Goal: Communication & Community: Answer question/provide support

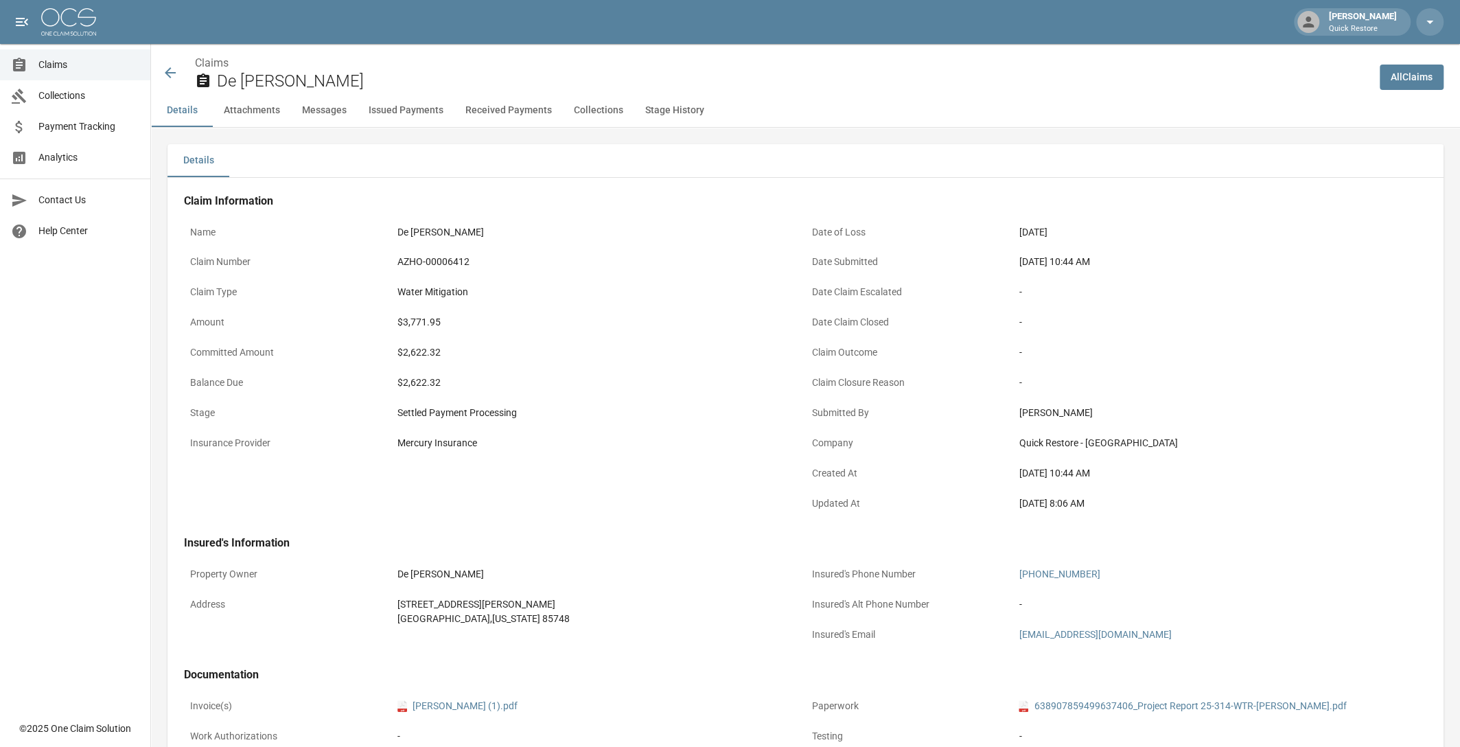
click at [170, 72] on icon at bounding box center [170, 73] width 16 height 16
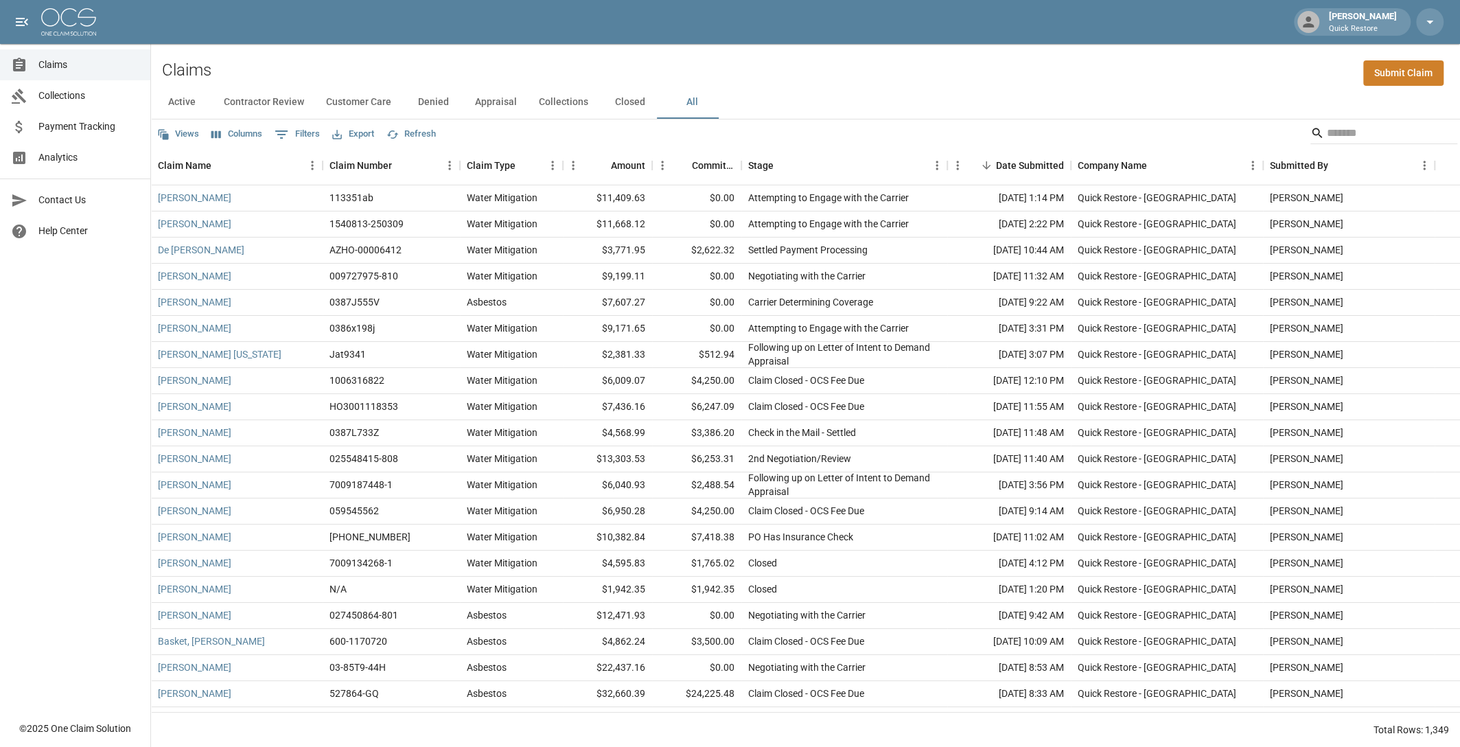
click at [1251, 130] on div "Views Columns 0 Filters Export Refresh" at bounding box center [805, 132] width 1309 height 27
click at [1378, 126] on input "Search" at bounding box center [1382, 133] width 110 height 22
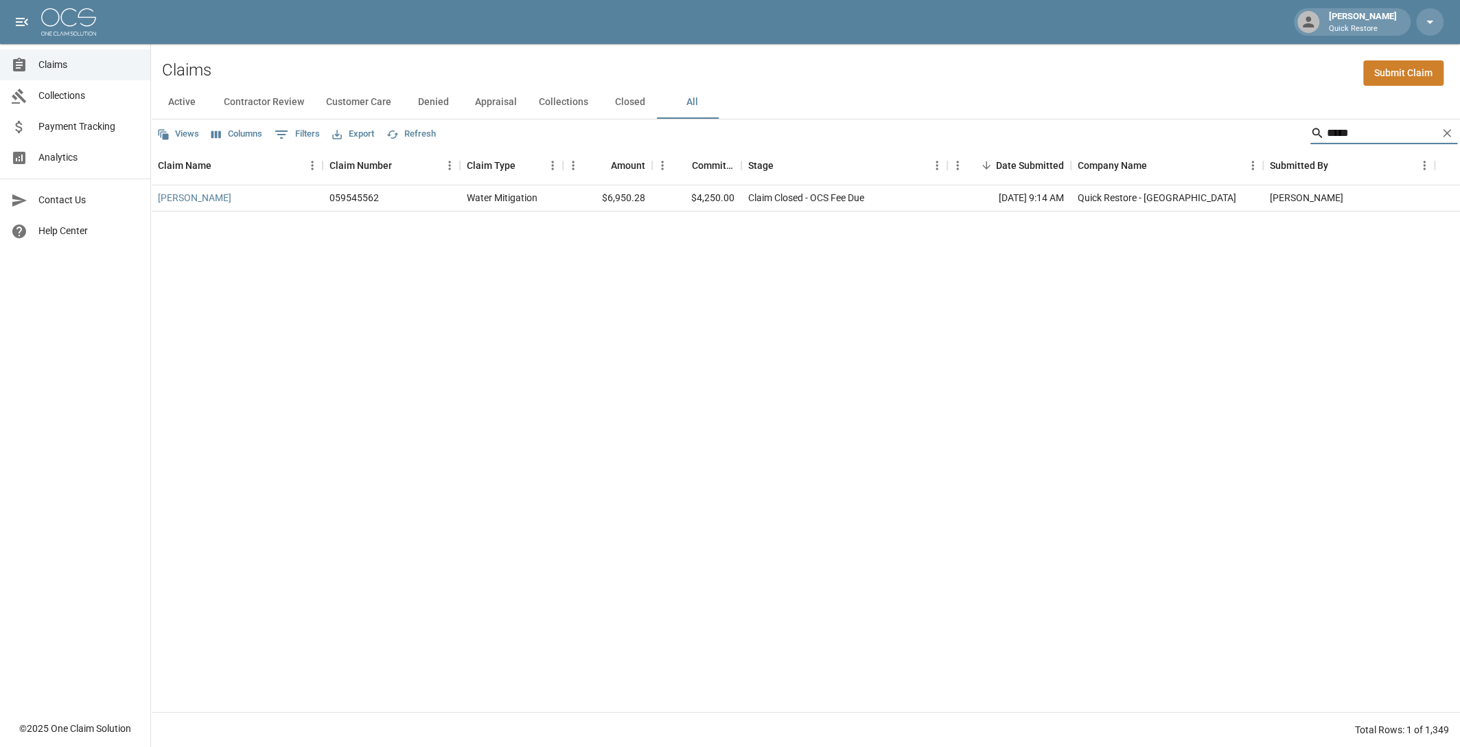
drag, startPoint x: 1370, startPoint y: 126, endPoint x: 1315, endPoint y: 128, distance: 55.0
click at [1315, 128] on div "*****" at bounding box center [1384, 133] width 147 height 22
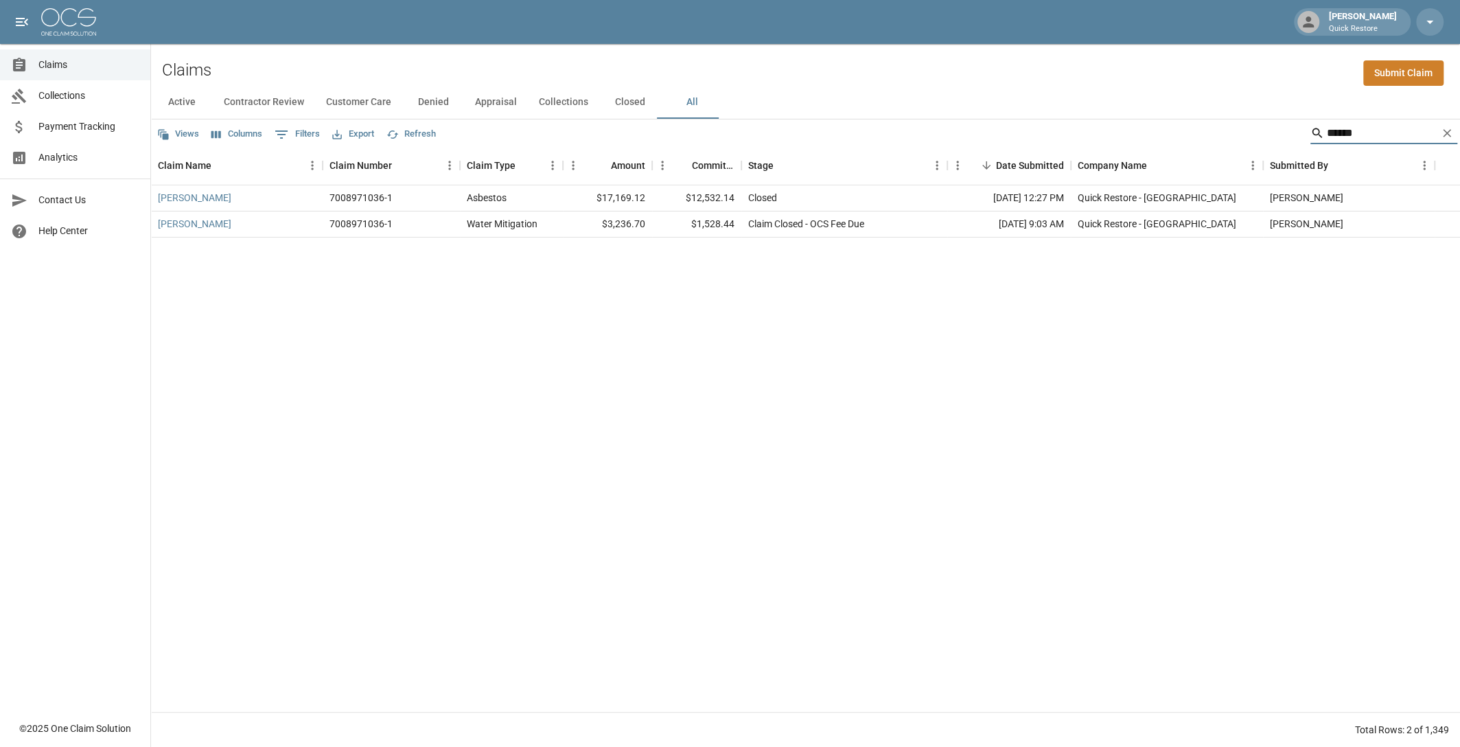
drag, startPoint x: 1379, startPoint y: 137, endPoint x: 1246, endPoint y: 135, distance: 133.2
click at [1256, 139] on div "Views Columns 0 Filters Export Refresh ******" at bounding box center [805, 132] width 1309 height 27
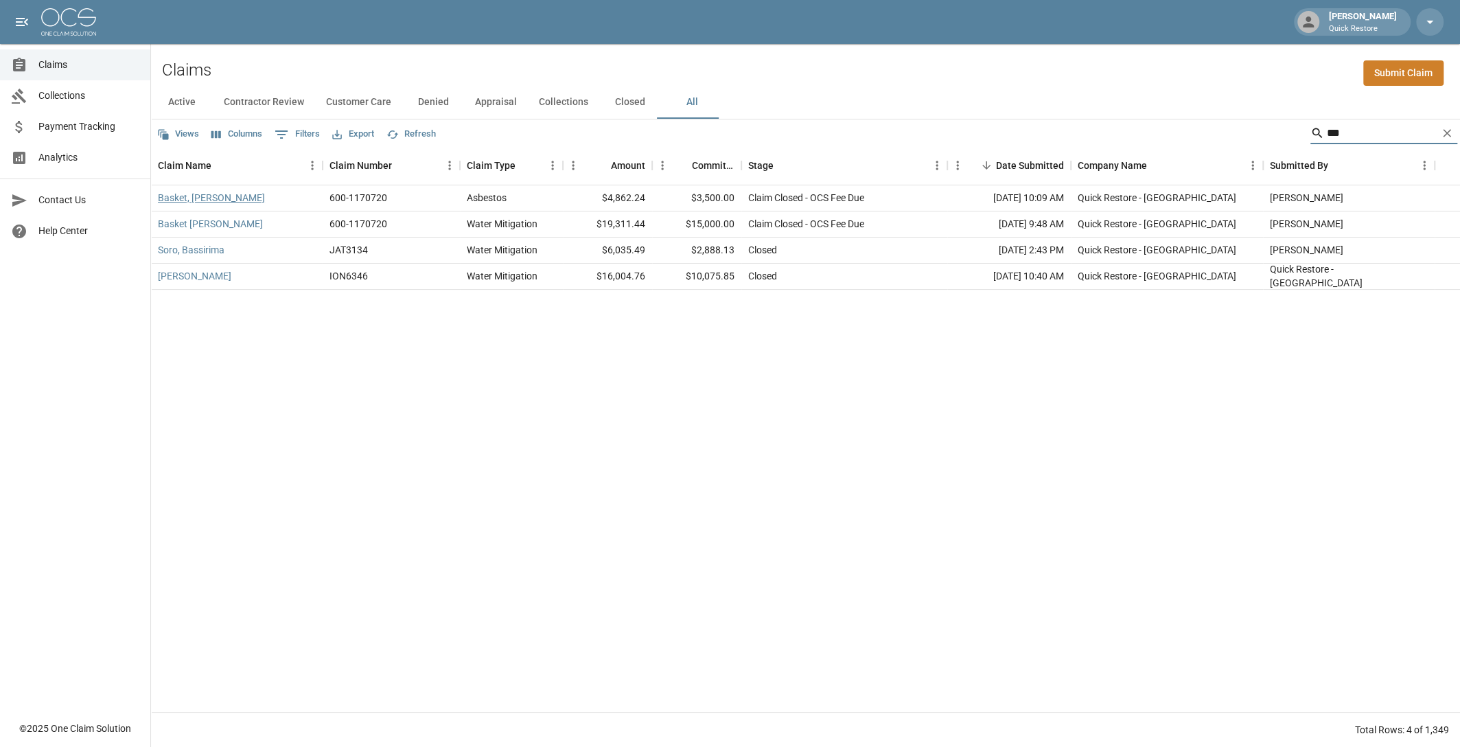
type input "***"
click at [225, 198] on link "Basket, [PERSON_NAME]" at bounding box center [211, 198] width 107 height 14
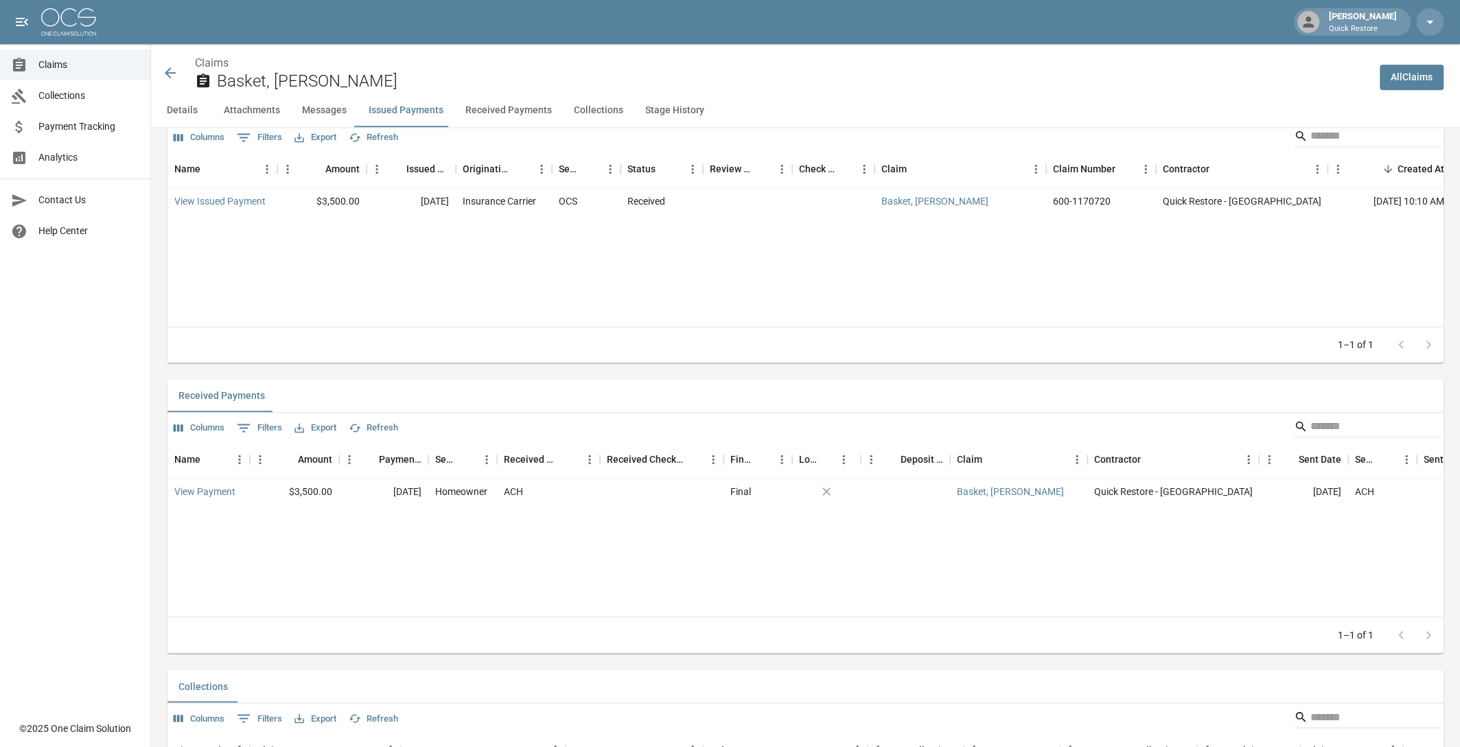
scroll to position [1470, 0]
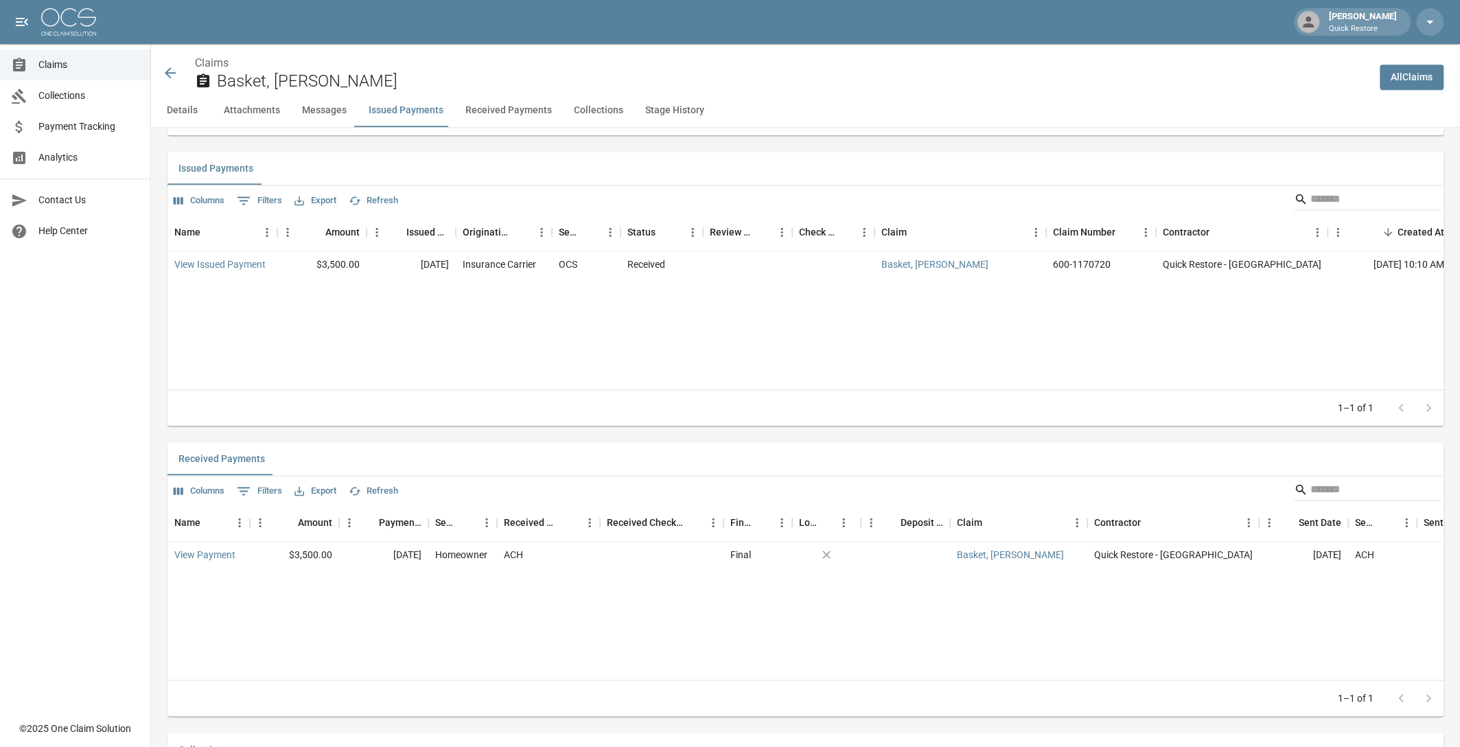
click at [165, 69] on icon at bounding box center [170, 73] width 16 height 16
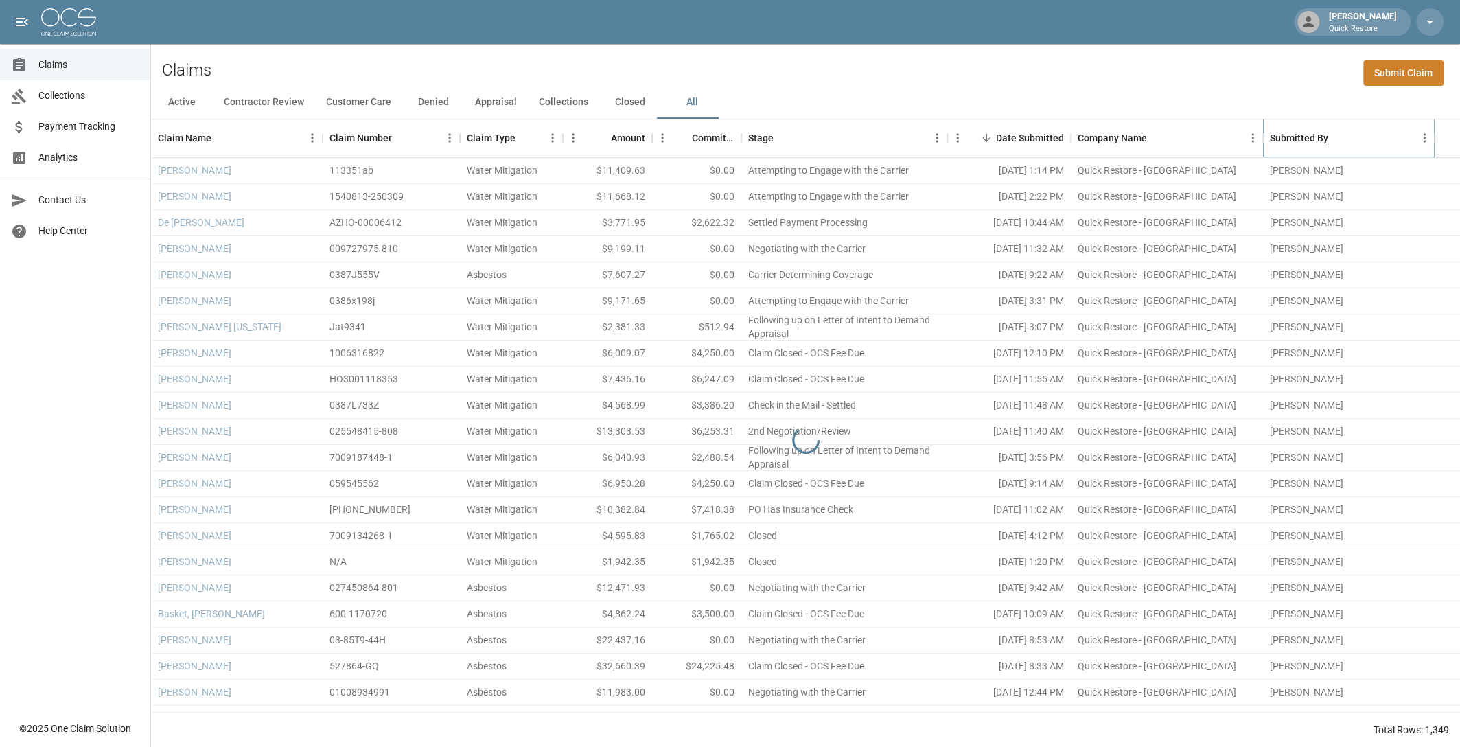
click at [1355, 137] on div "Submitted By" at bounding box center [1342, 138] width 144 height 38
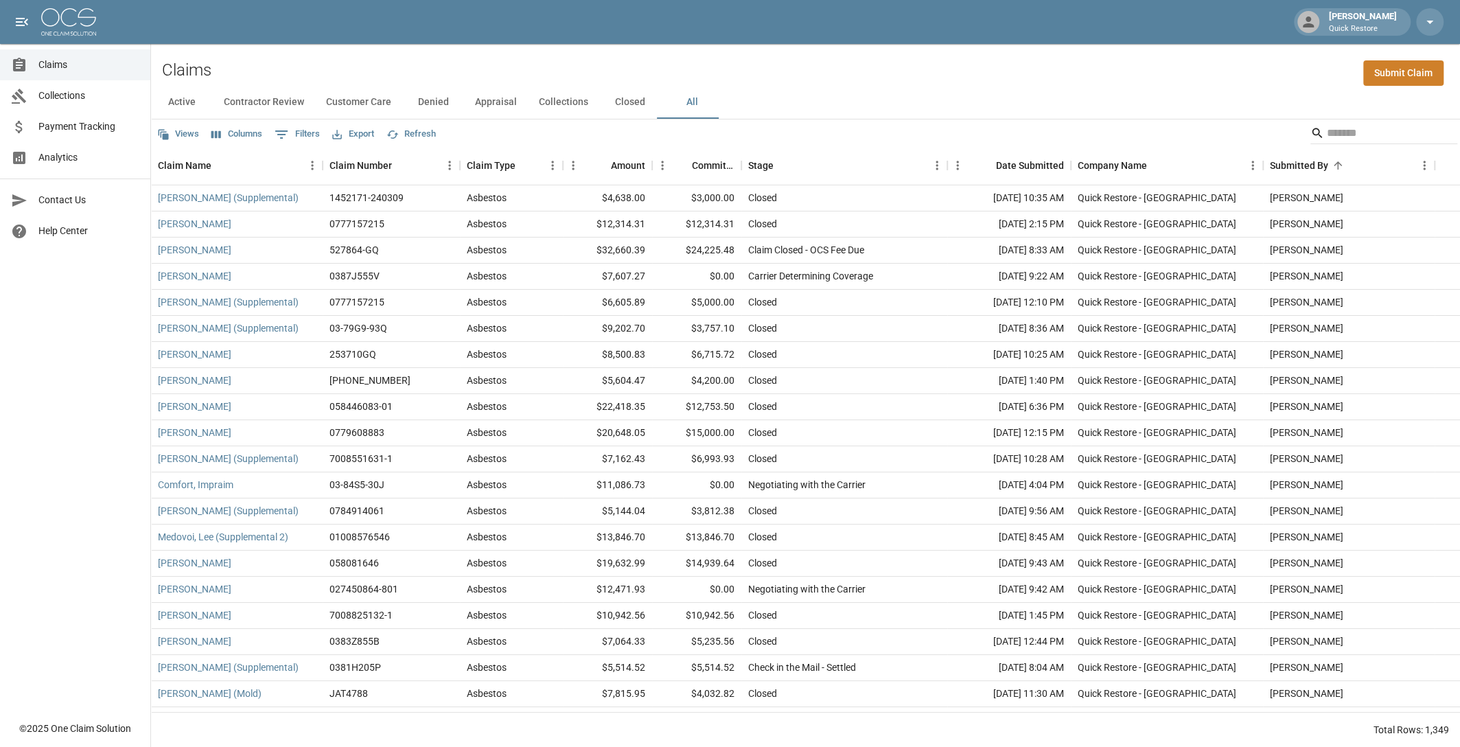
drag, startPoint x: 1070, startPoint y: 97, endPoint x: 1104, endPoint y: 91, distance: 34.1
click at [1103, 90] on div "Active Contractor Review Customer Care Denied Appraisal Collections Closed All …" at bounding box center [805, 417] width 1309 height 662
click at [1333, 126] on input "Search" at bounding box center [1382, 133] width 110 height 22
click at [779, 162] on icon "Sort" at bounding box center [783, 165] width 12 height 12
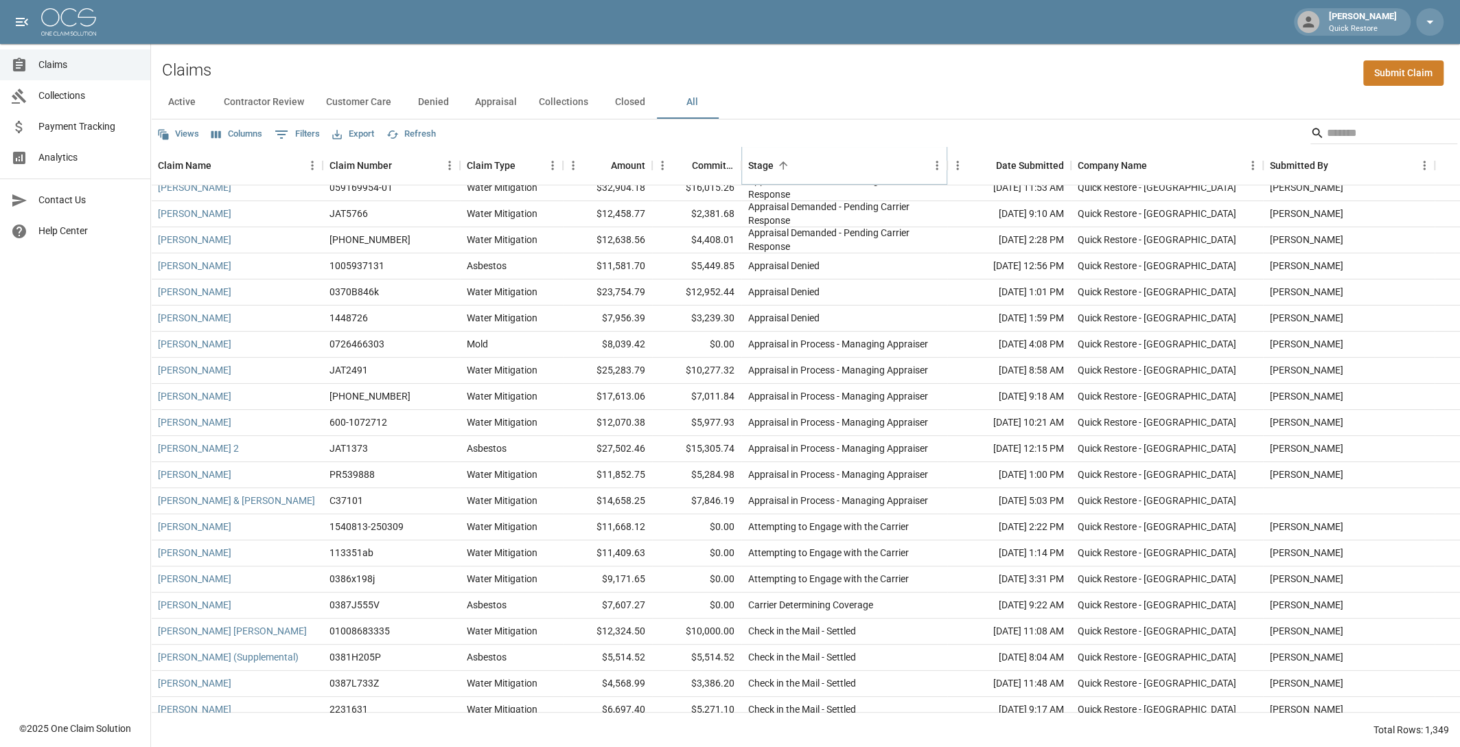
scroll to position [206, 0]
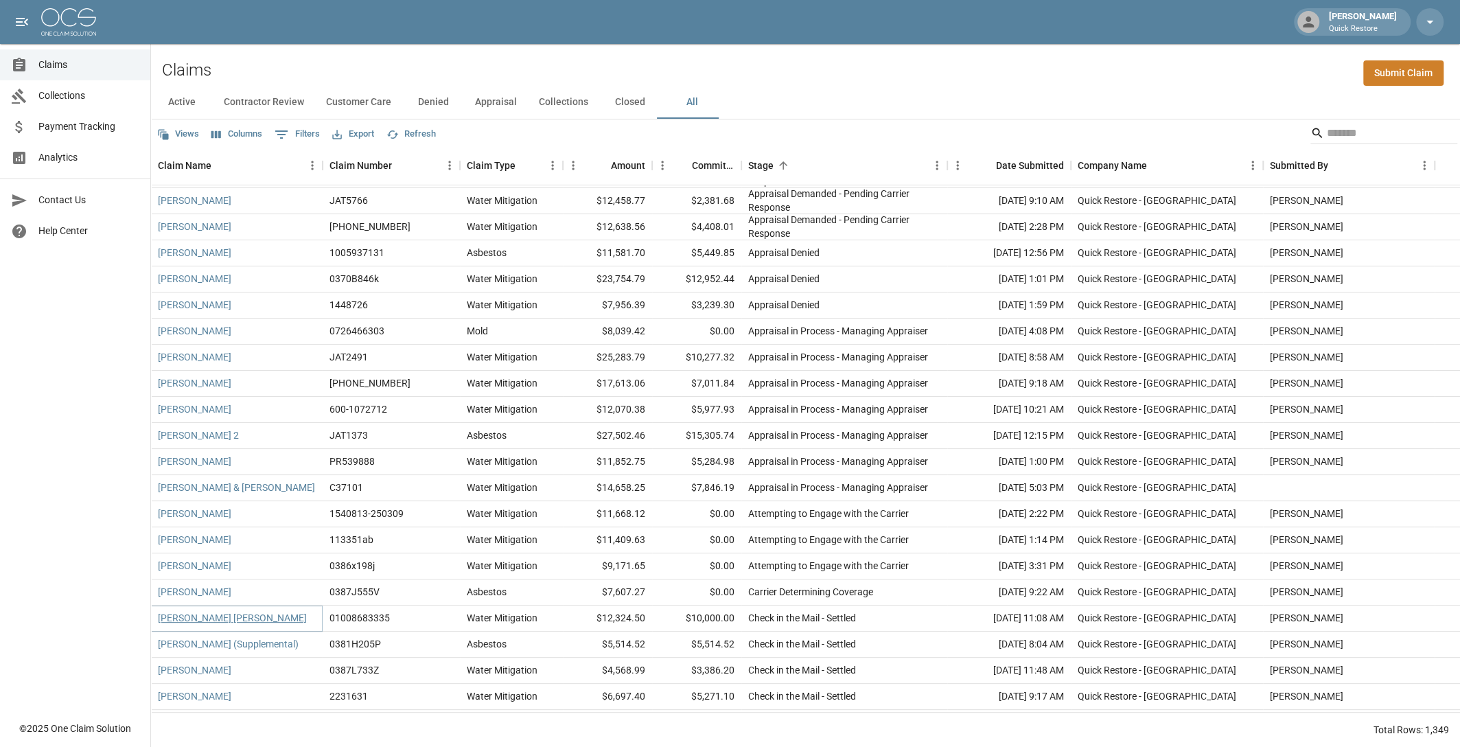
click at [185, 621] on link "Bernal Sevilla Edgar" at bounding box center [232, 618] width 149 height 14
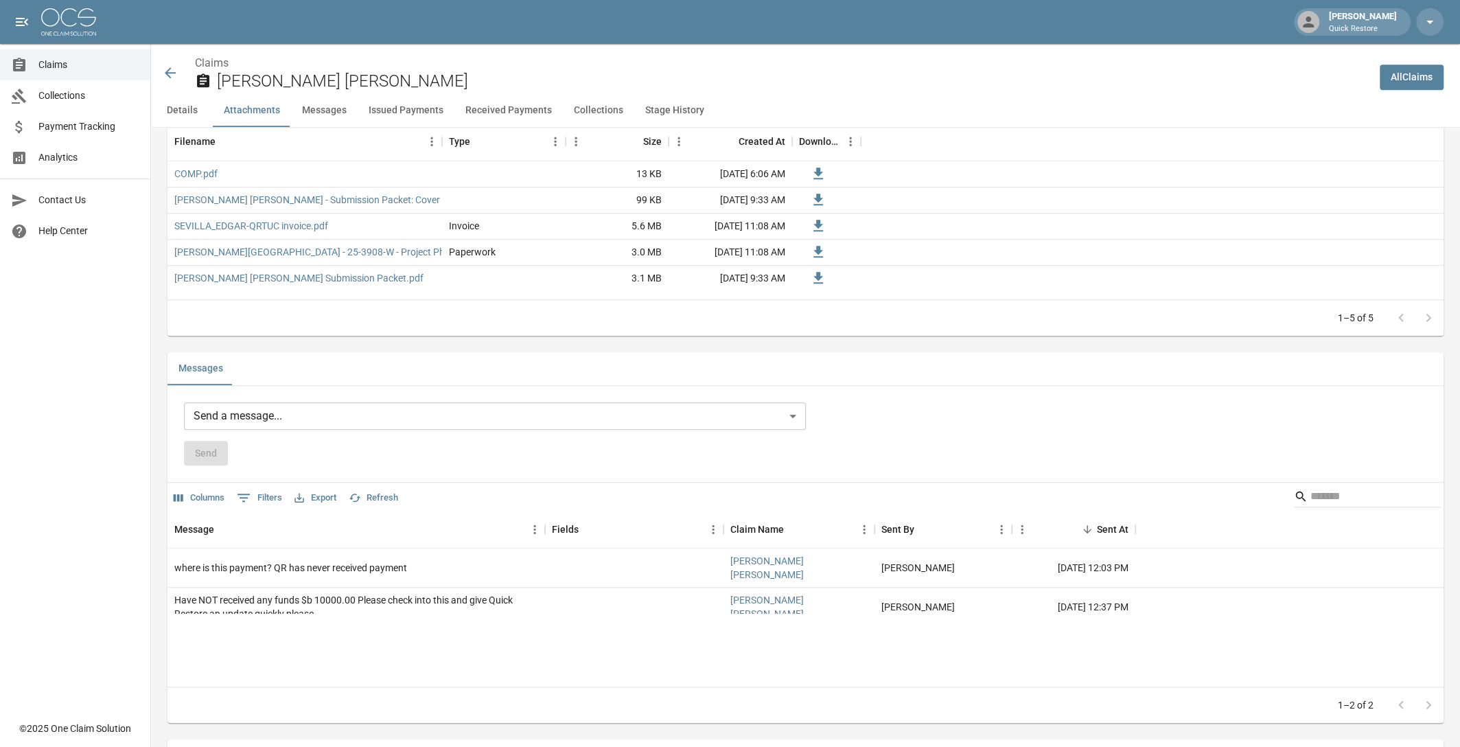
scroll to position [892, 0]
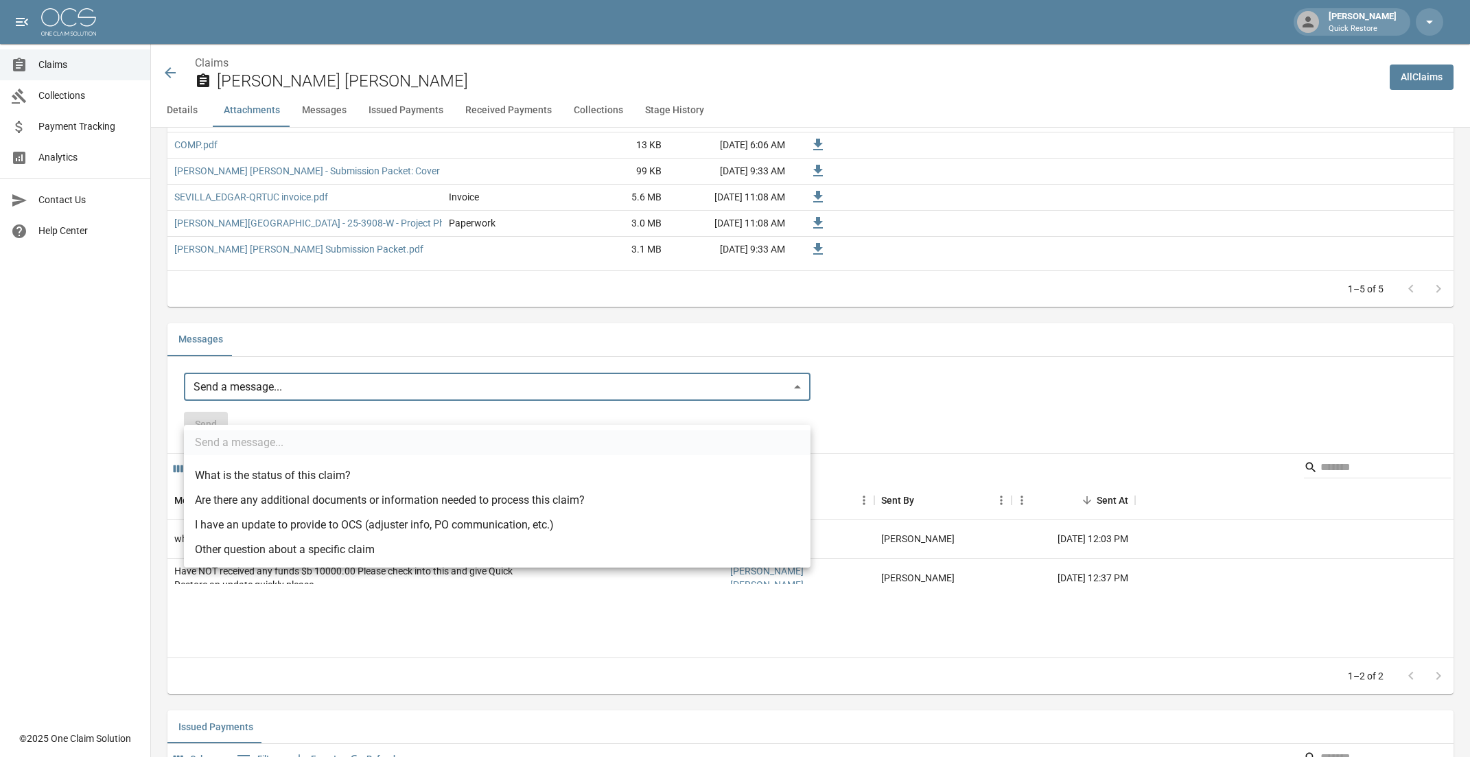
click at [266, 409] on body "Hope Webber Quick Restore Claims Collections Payment Tracking Analytics Contact…" at bounding box center [735, 609] width 1470 height 3003
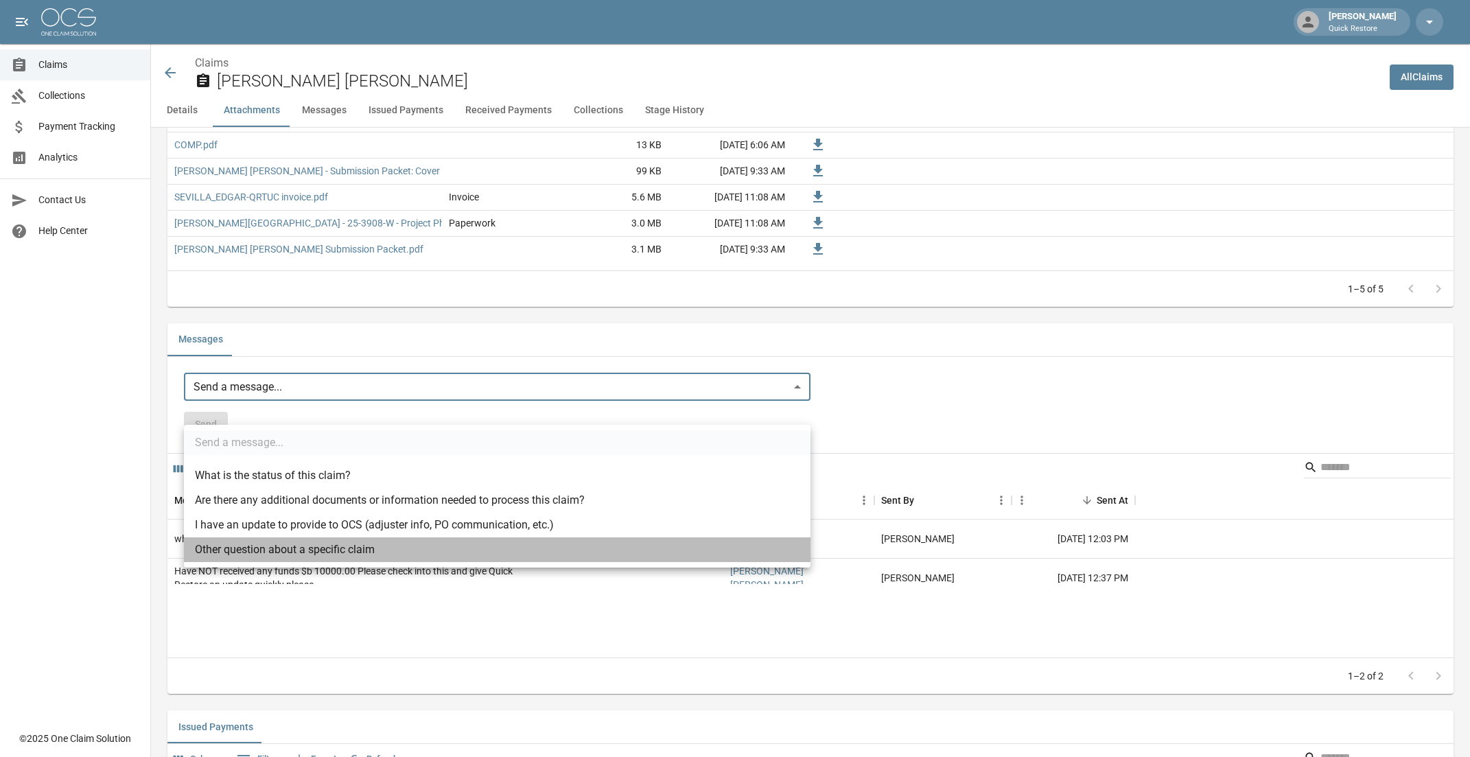
click at [275, 542] on li "Other question about a specific claim" at bounding box center [497, 550] width 627 height 25
type input "**********"
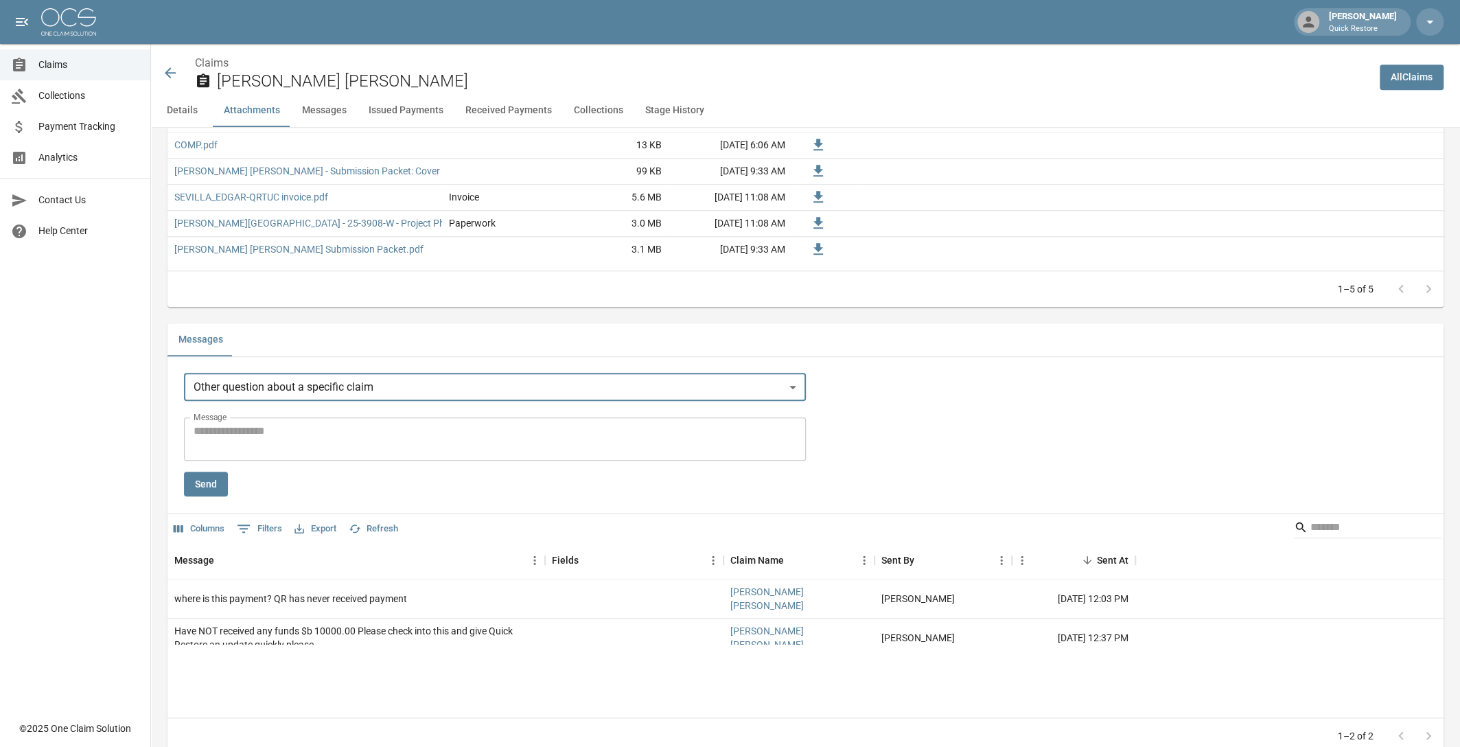
click at [307, 454] on textarea "Message" at bounding box center [495, 439] width 603 height 32
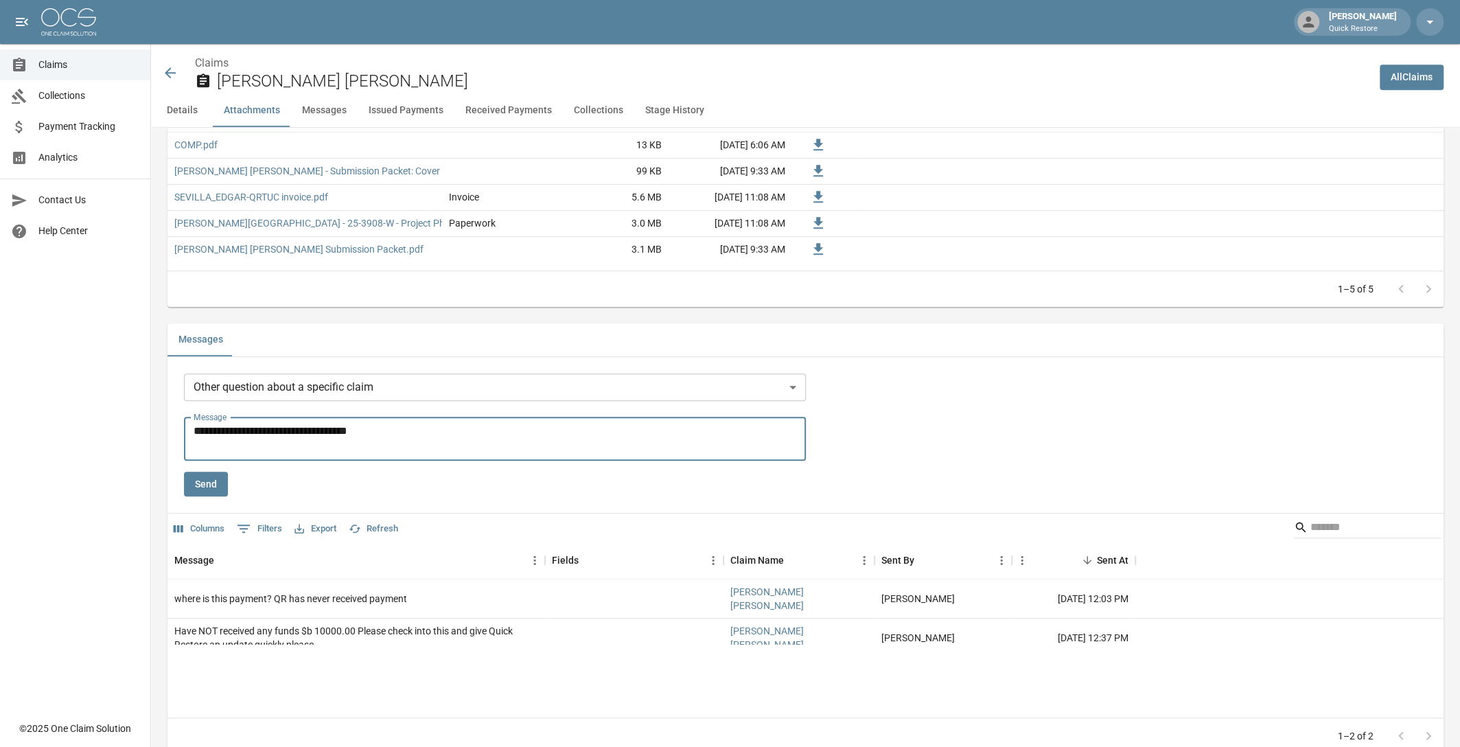
type textarea "**********"
click at [206, 497] on button "Send" at bounding box center [206, 484] width 44 height 25
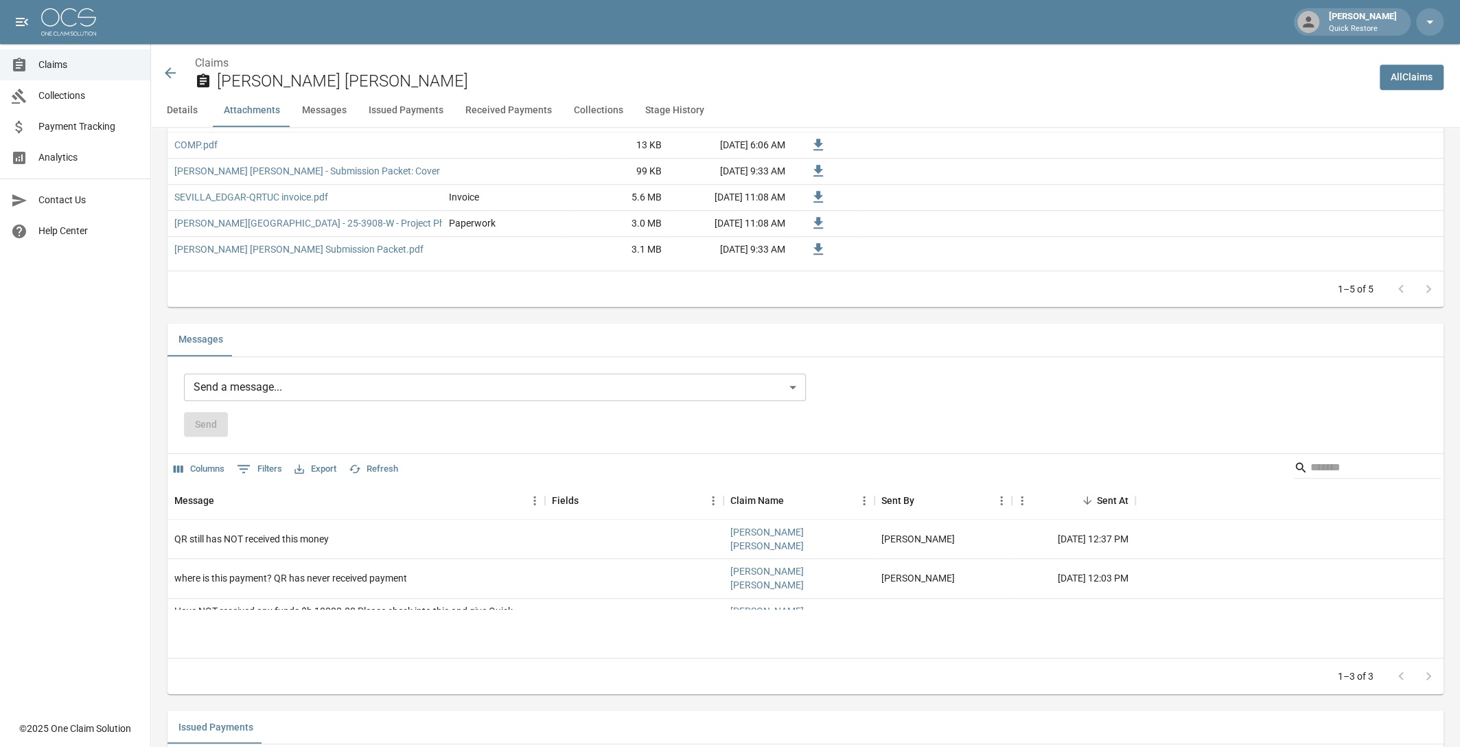
click at [172, 70] on icon at bounding box center [170, 73] width 16 height 16
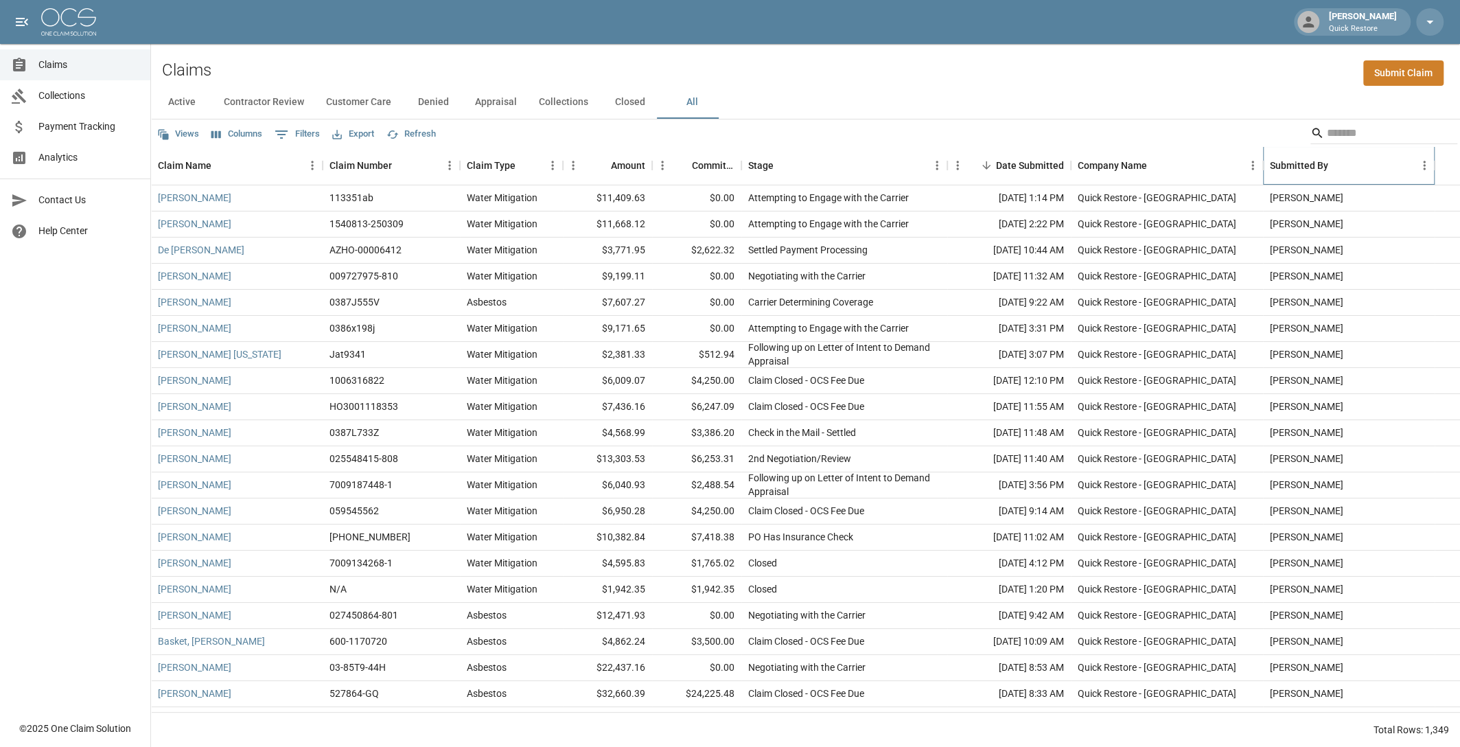
click at [1387, 149] on div "Submitted By" at bounding box center [1342, 165] width 144 height 38
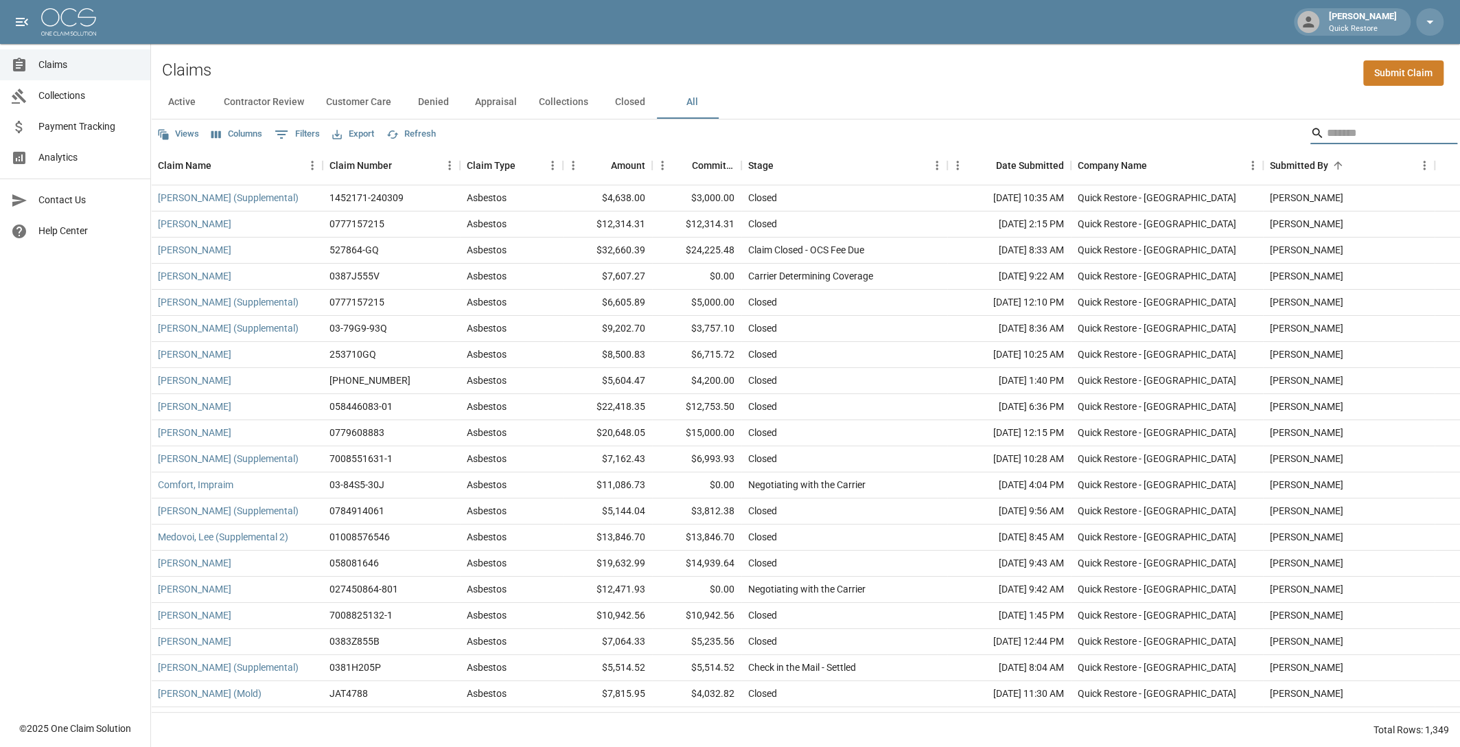
click at [1383, 137] on input "Search" at bounding box center [1382, 133] width 110 height 22
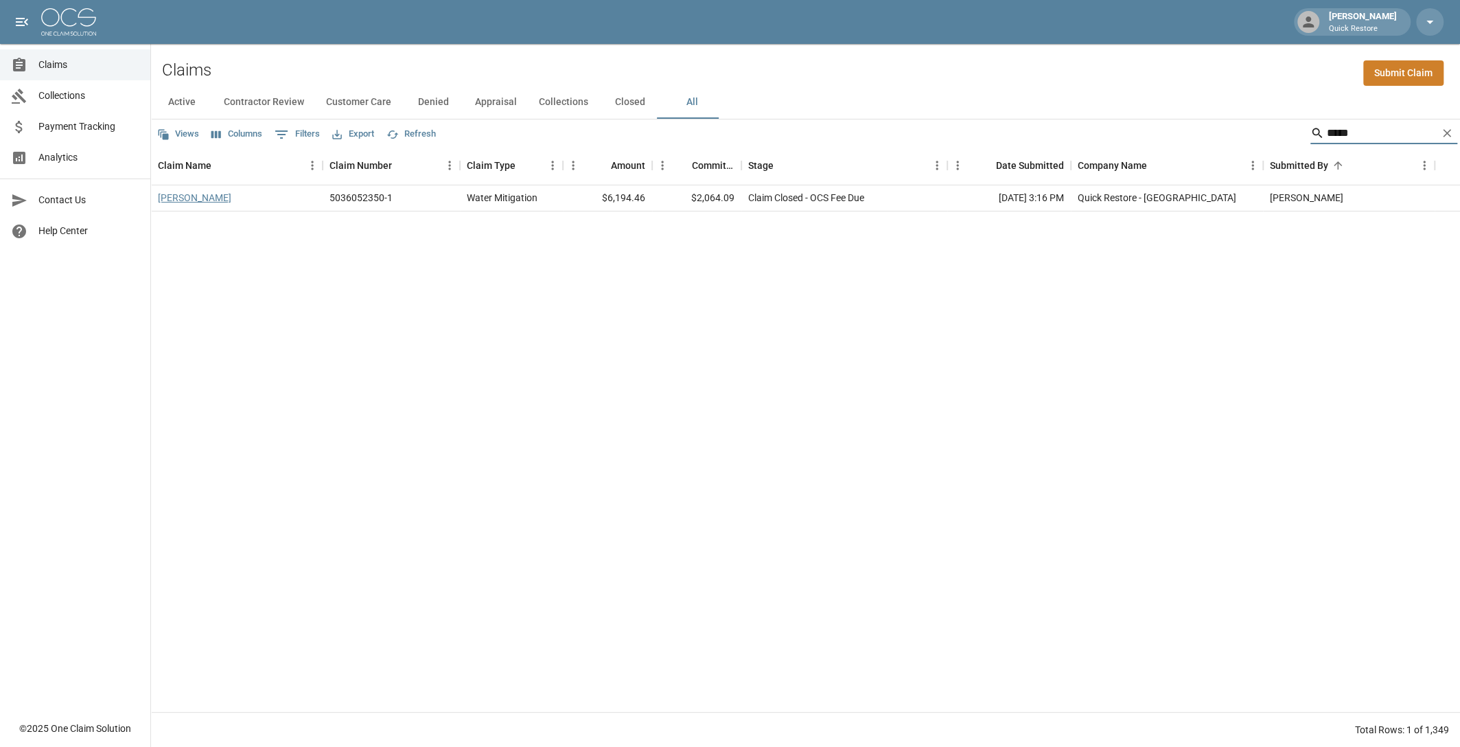
type input "*****"
click at [176, 197] on link "Panagiotis Helen" at bounding box center [194, 198] width 73 height 14
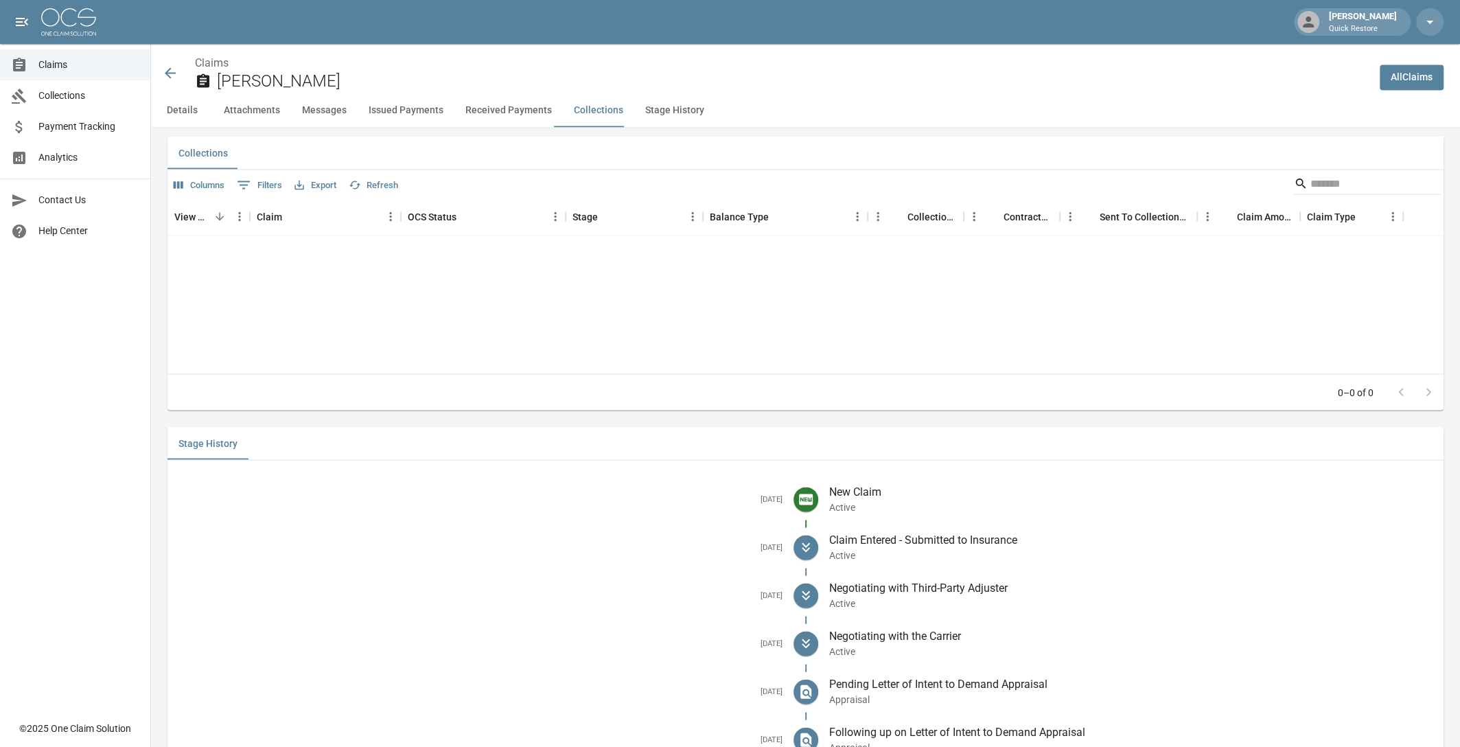
scroll to position [1975, 0]
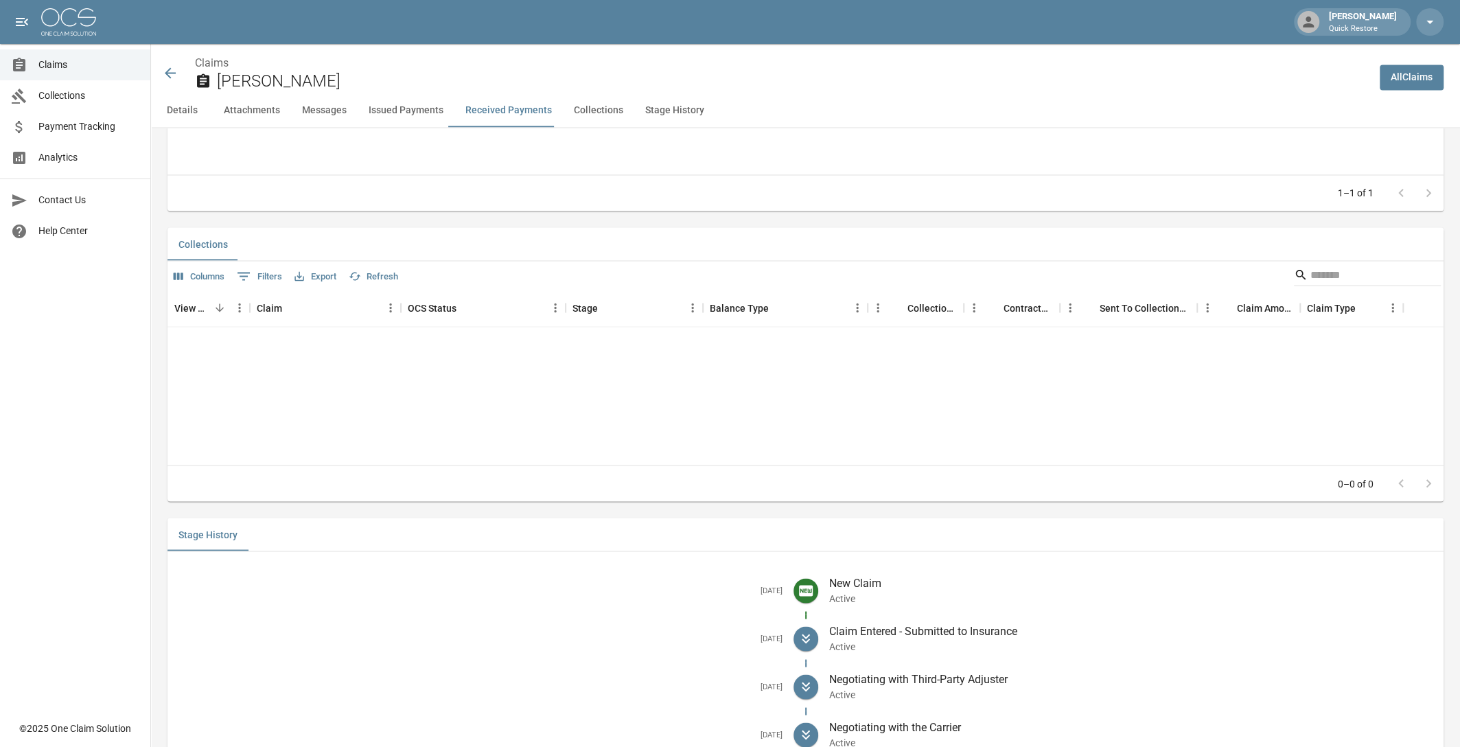
click at [170, 68] on icon at bounding box center [170, 72] width 11 height 11
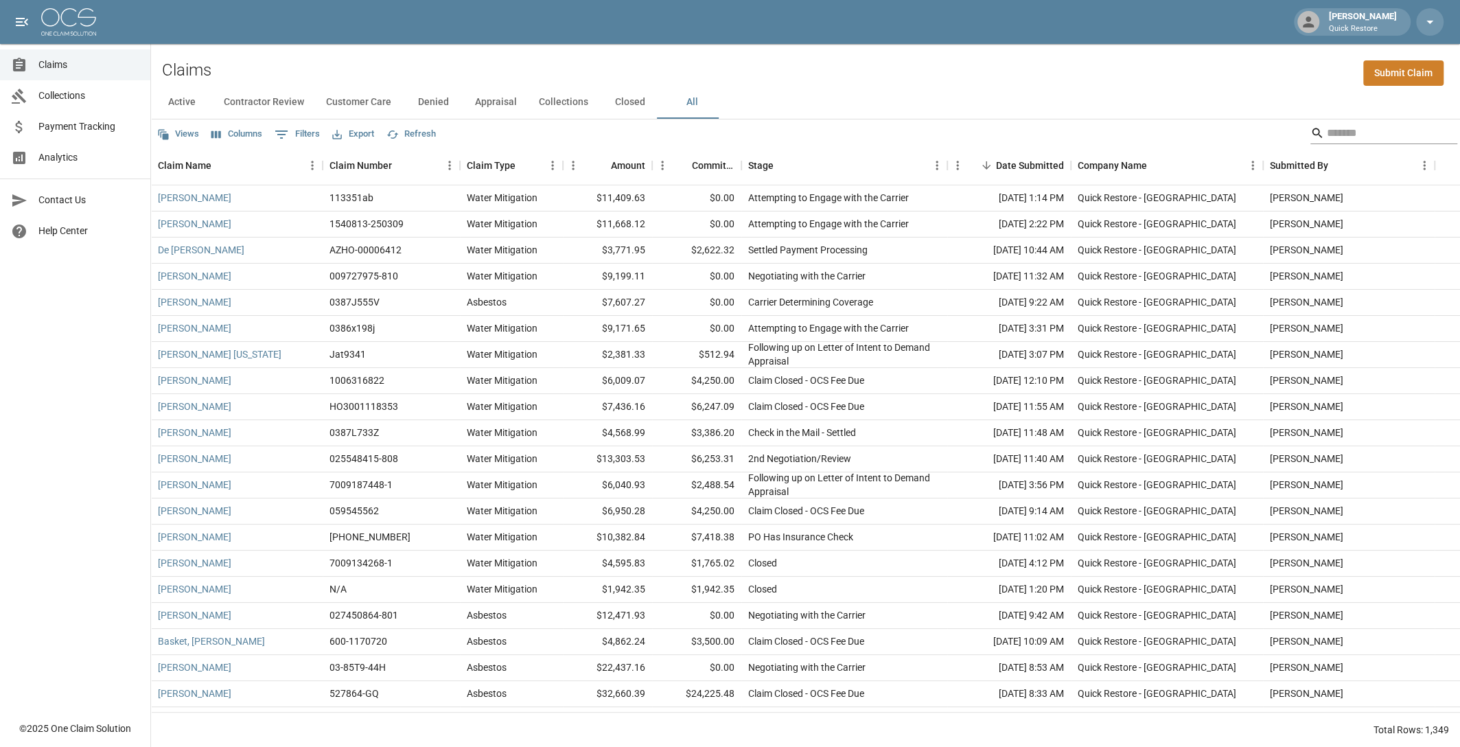
drag, startPoint x: 1340, startPoint y: 138, endPoint x: 1348, endPoint y: 136, distance: 7.8
click at [1340, 138] on input "Search" at bounding box center [1382, 133] width 110 height 22
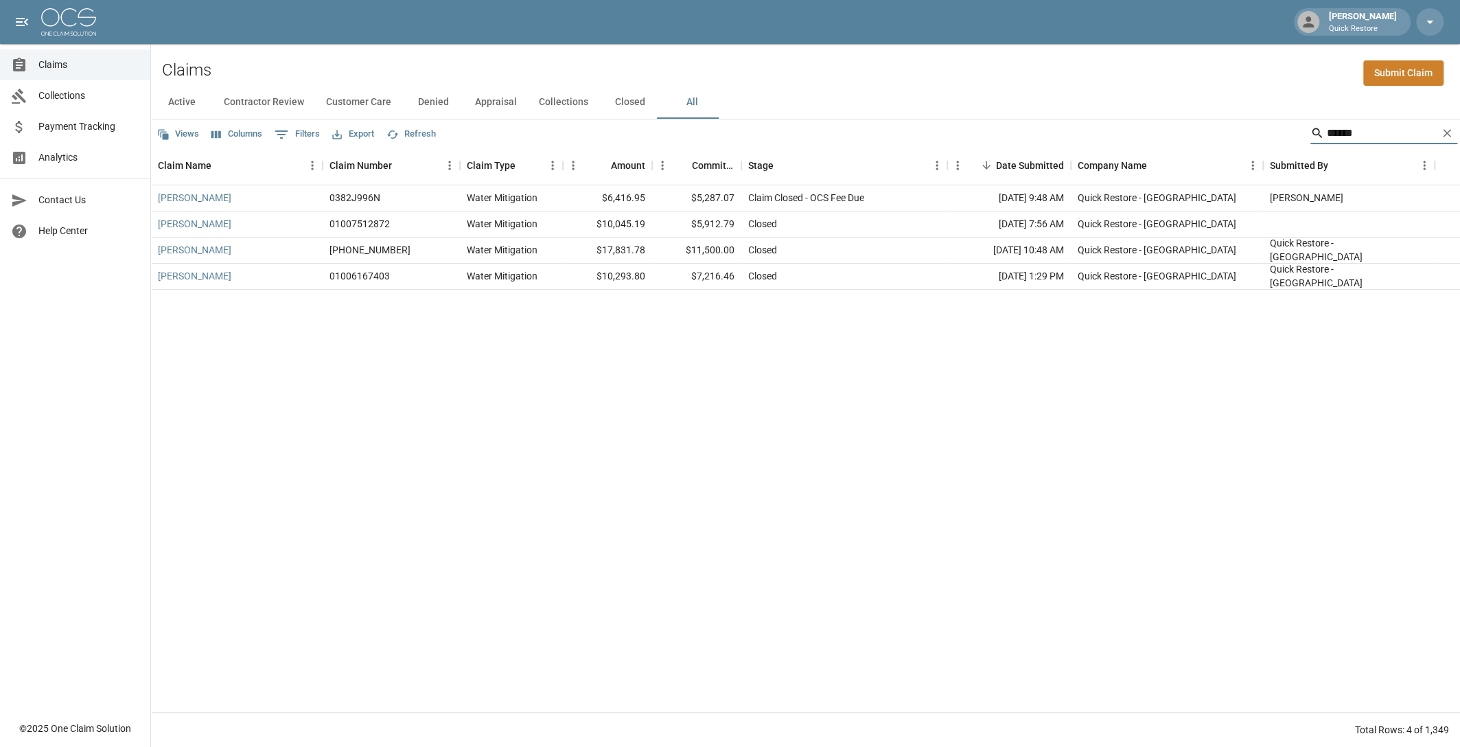
drag, startPoint x: 1367, startPoint y: 132, endPoint x: 1238, endPoint y: 121, distance: 129.5
click at [1238, 122] on div "Views Columns 0 Filters Export Refresh ******" at bounding box center [805, 132] width 1309 height 27
type input "****"
drag, startPoint x: 194, startPoint y: 227, endPoint x: 123, endPoint y: 232, distance: 71.6
click at [194, 227] on link "Amacker Arlene" at bounding box center [194, 224] width 73 height 14
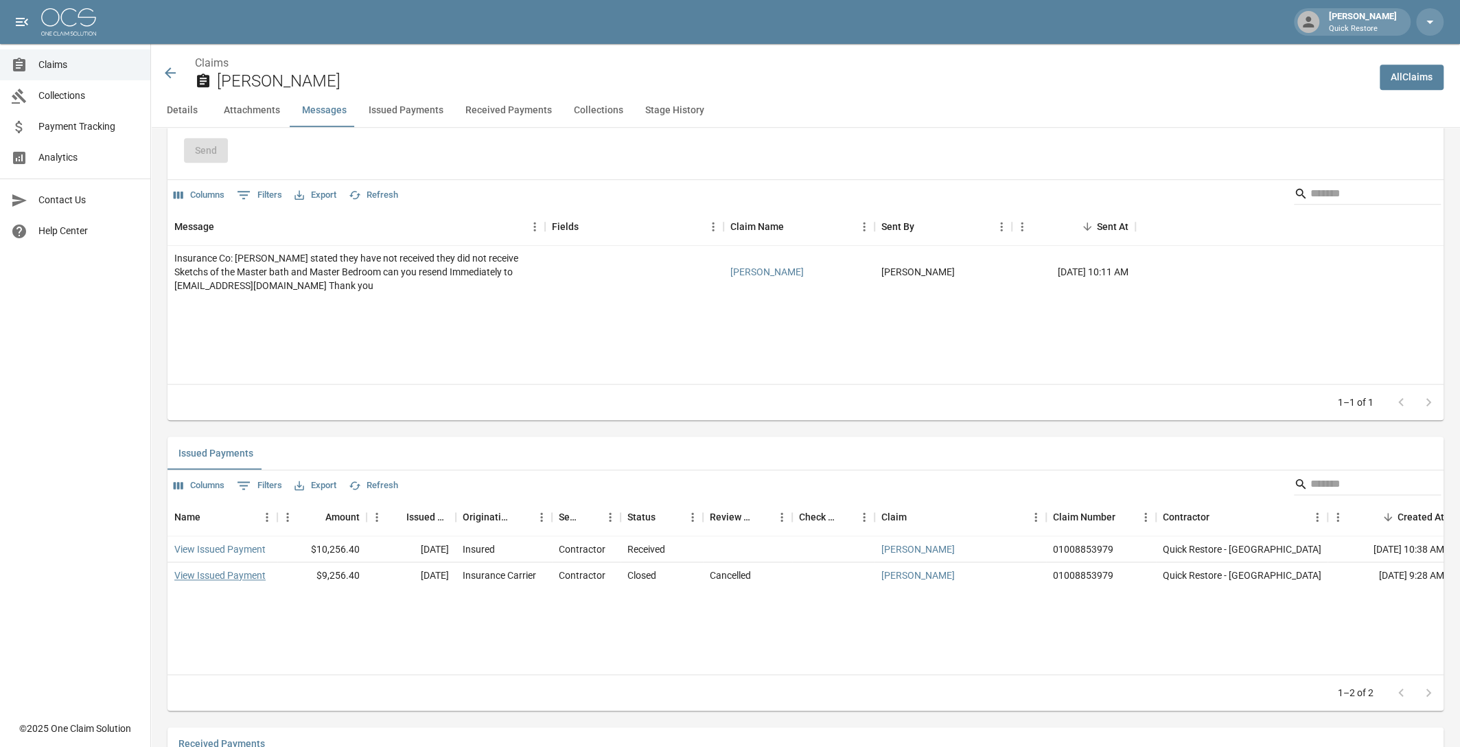
scroll to position [1167, 0]
click at [224, 555] on link "View Issued Payment" at bounding box center [219, 549] width 91 height 14
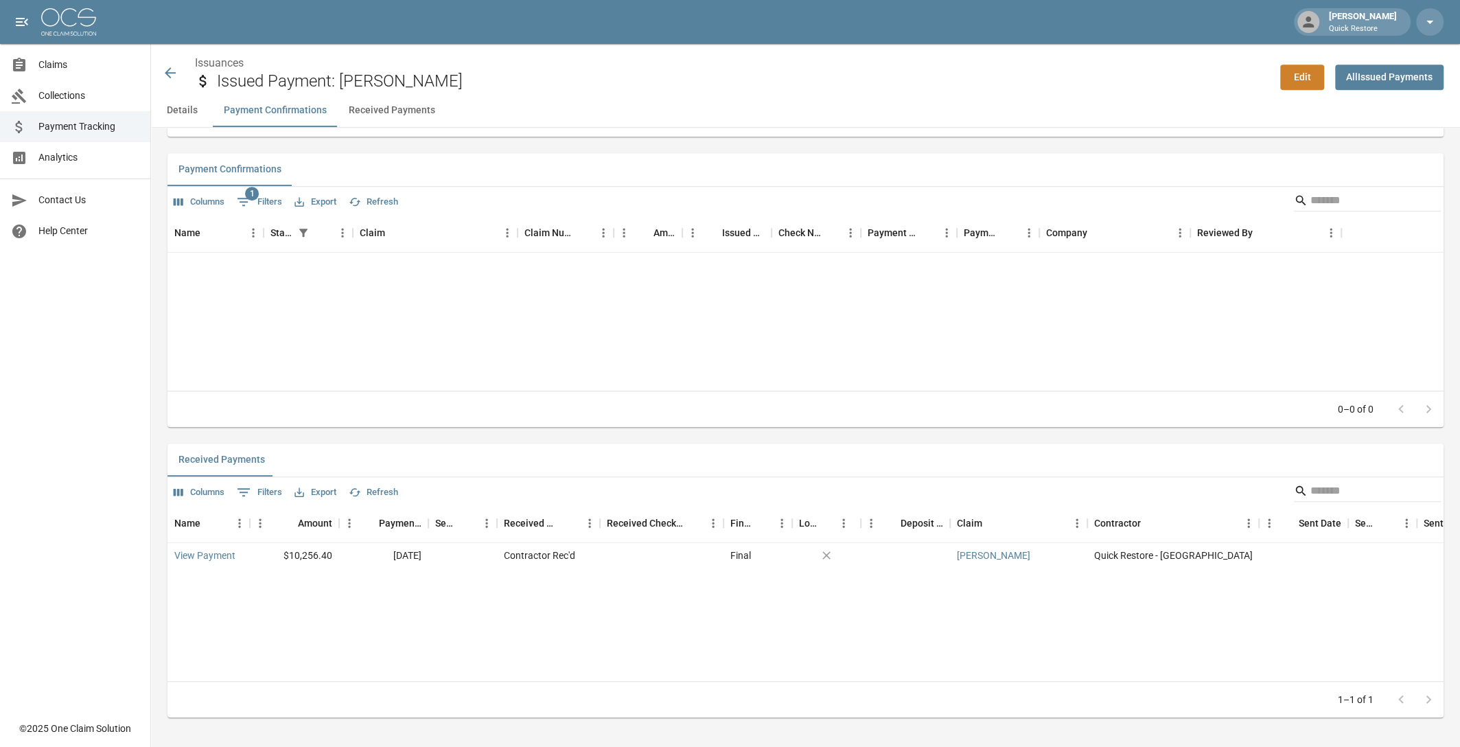
scroll to position [542, 0]
click at [209, 550] on link "View Payment" at bounding box center [204, 553] width 61 height 14
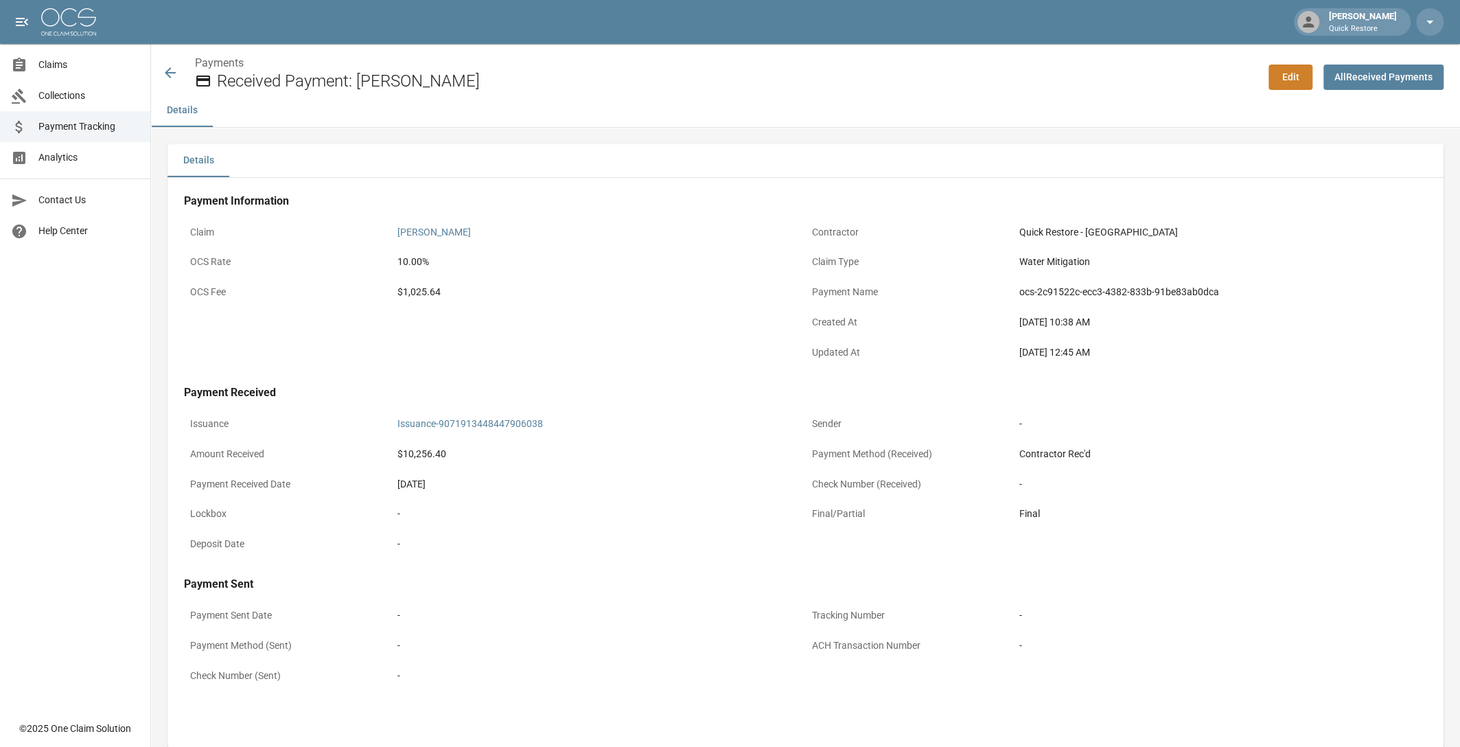
click at [165, 67] on icon at bounding box center [170, 73] width 16 height 16
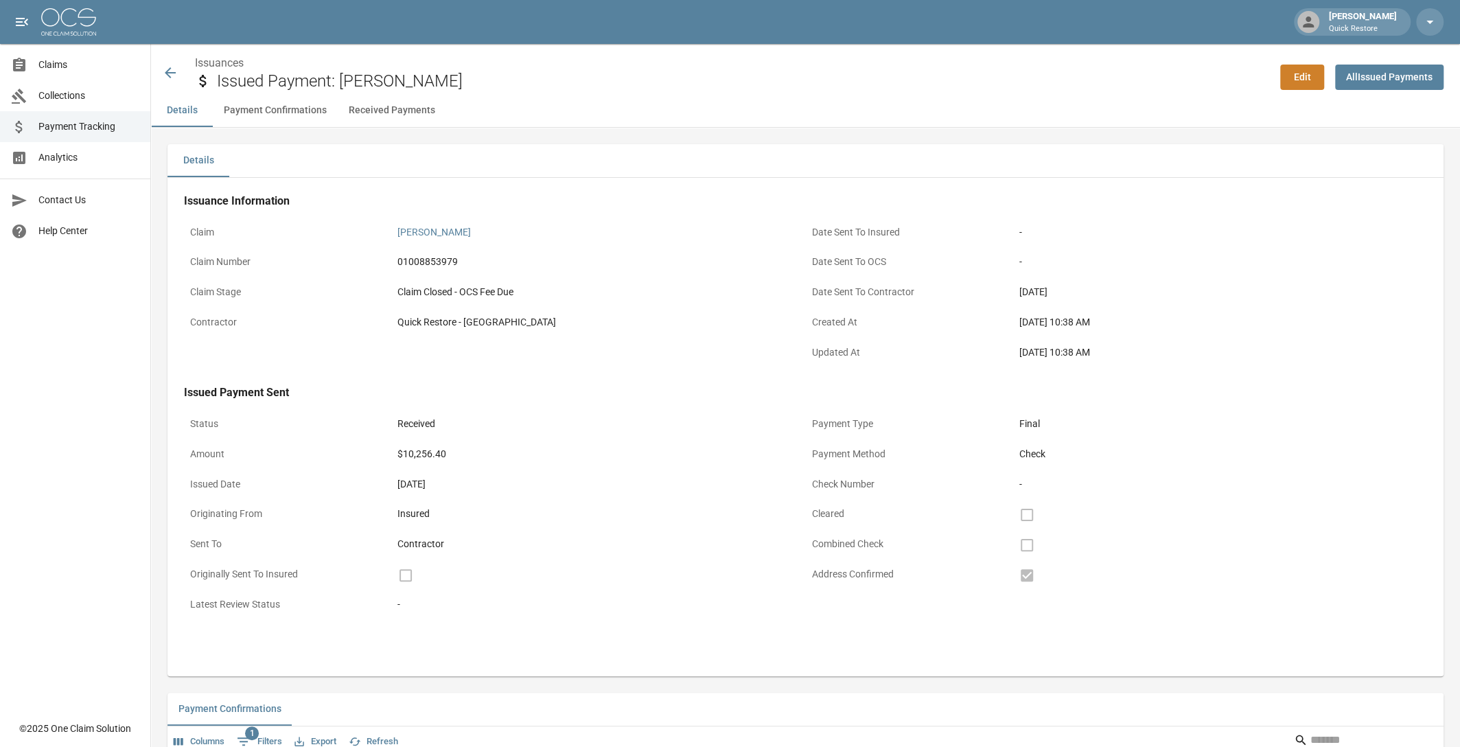
click at [167, 74] on icon at bounding box center [170, 72] width 11 height 11
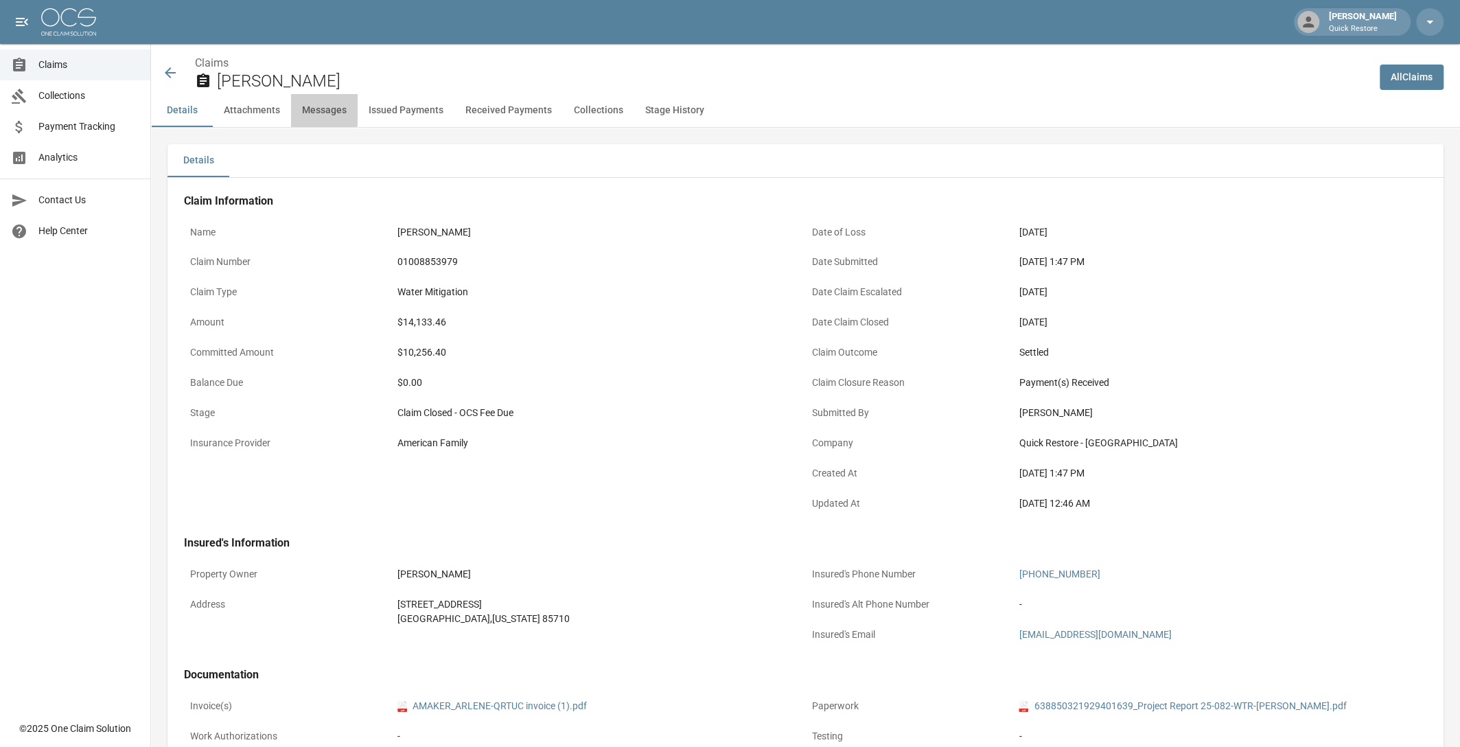
click at [321, 109] on button "Messages" at bounding box center [324, 110] width 67 height 33
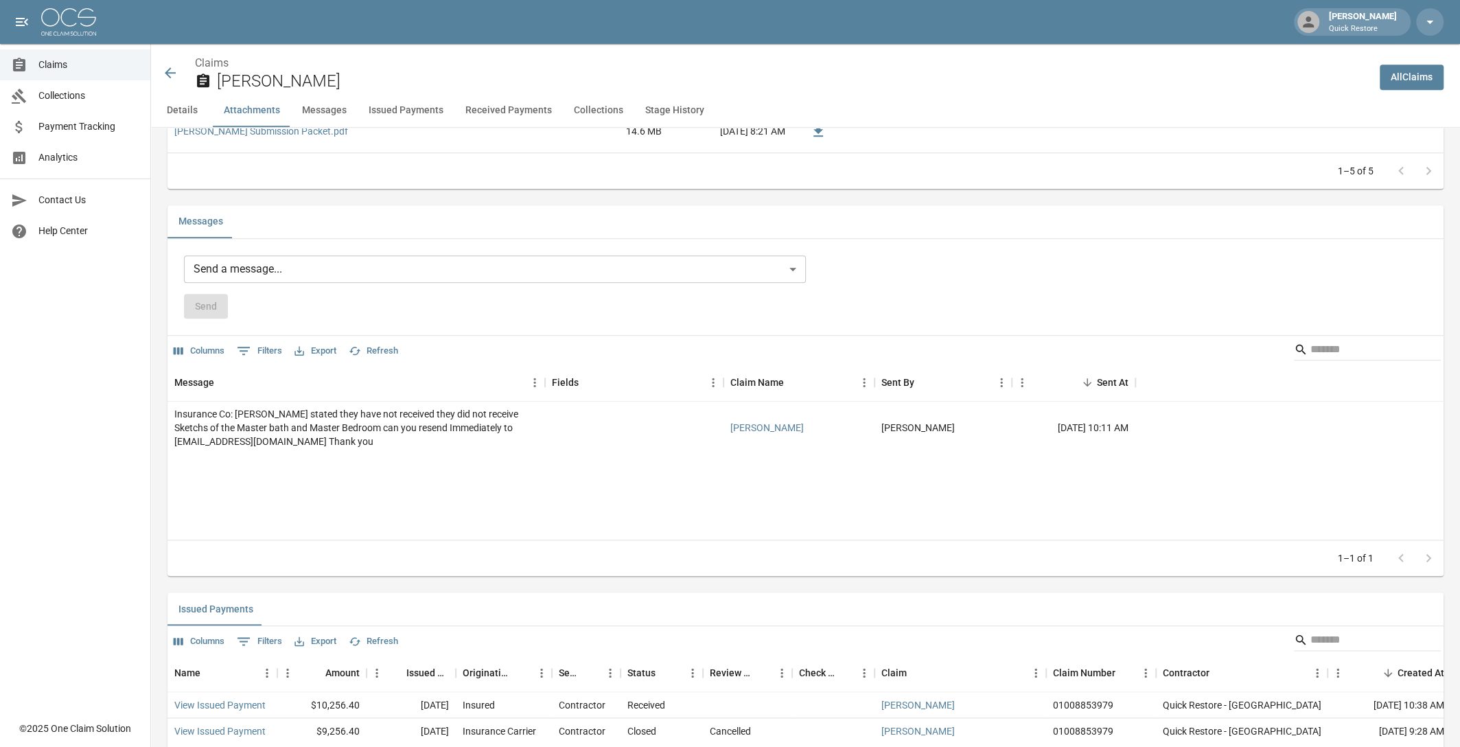
scroll to position [1054, 0]
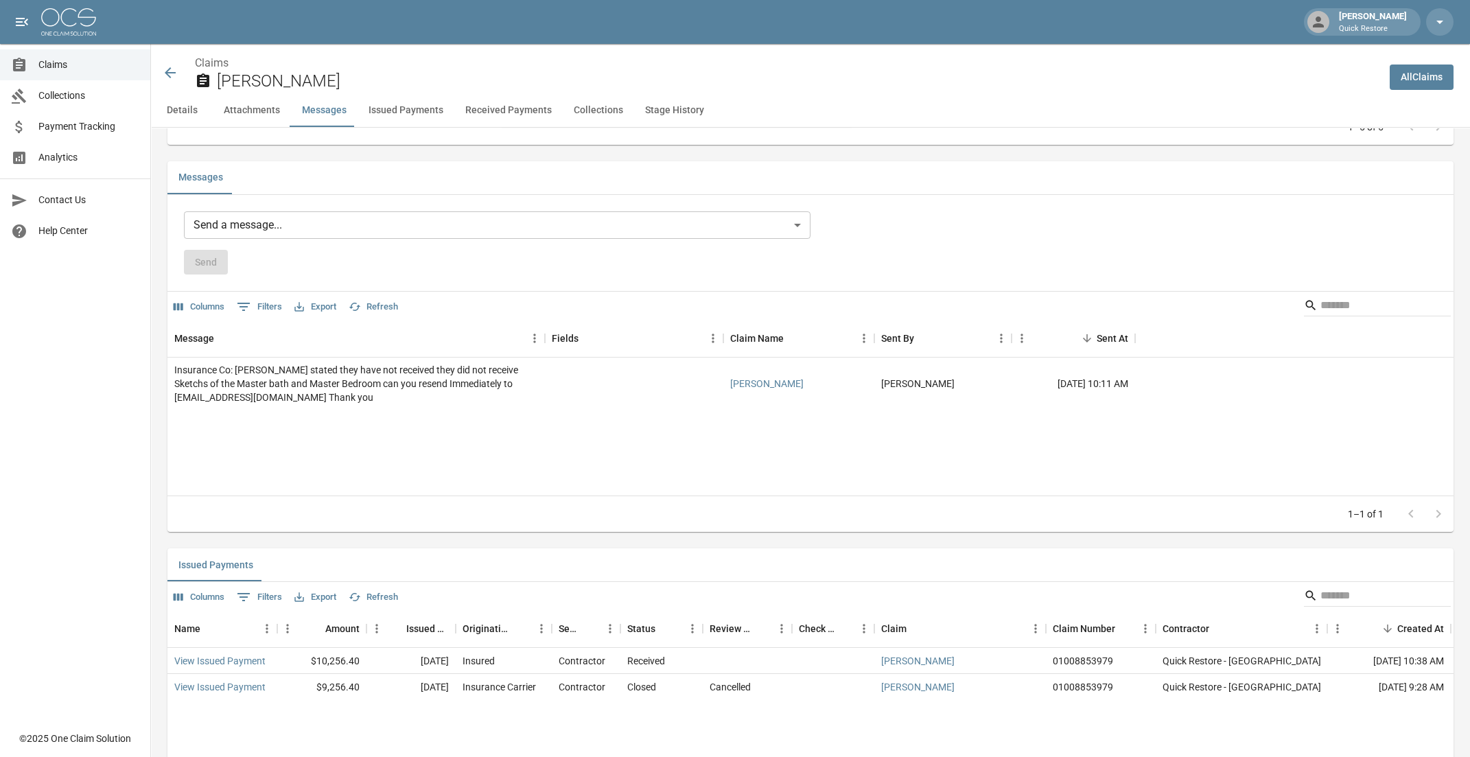
click at [319, 240] on body "Hope Webber Quick Restore Claims Collections Payment Tracking Analytics Contact…" at bounding box center [735, 447] width 1470 height 3003
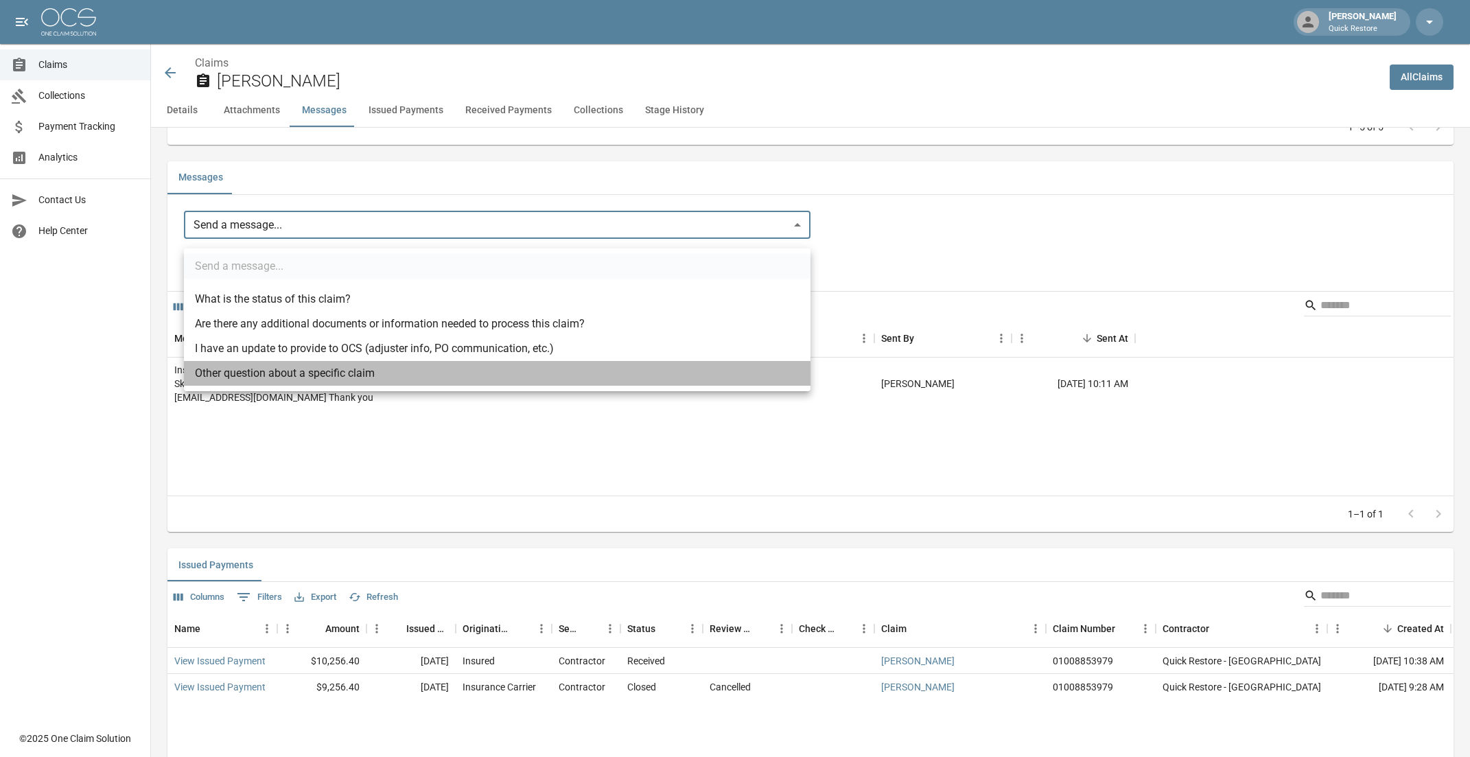
click at [332, 373] on li "Other question about a specific claim" at bounding box center [497, 373] width 627 height 25
type input "**********"
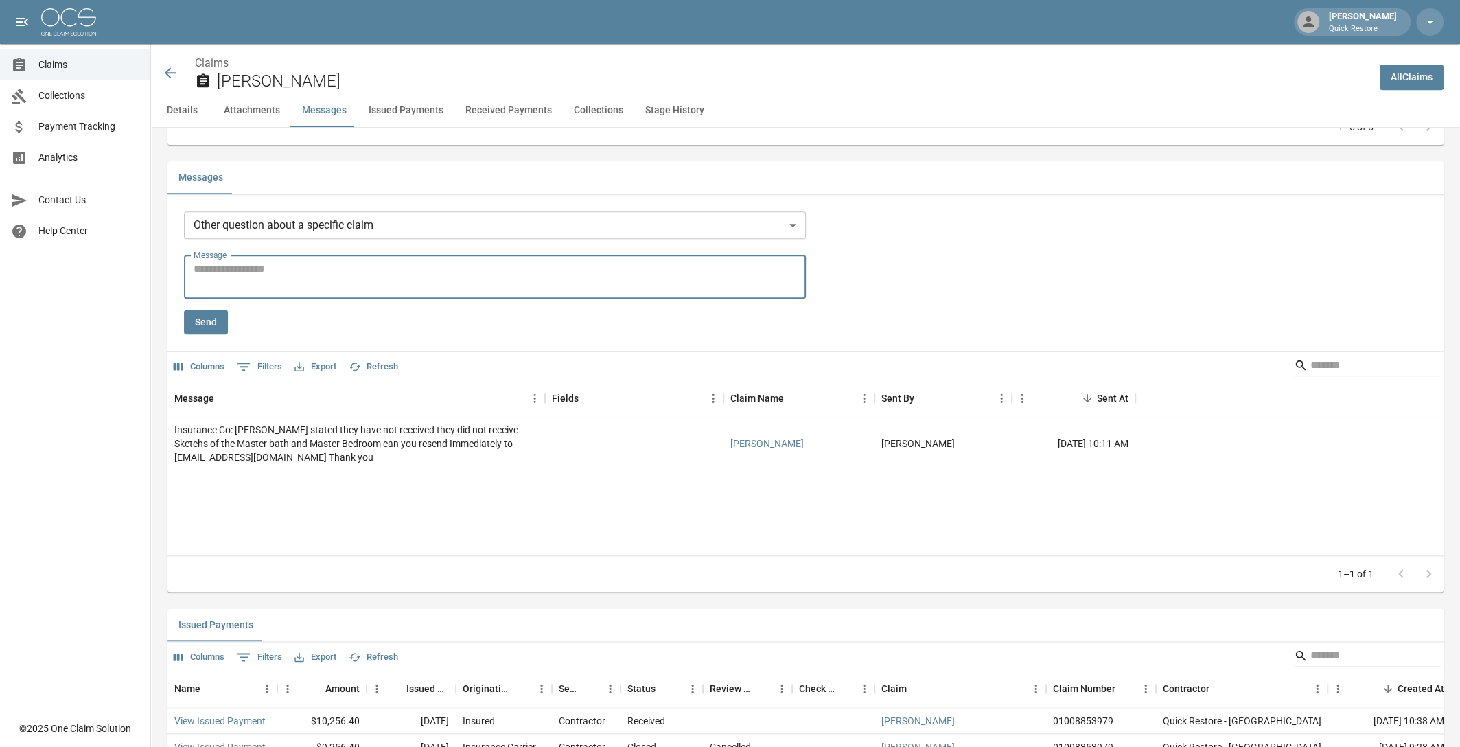
click at [251, 292] on textarea "Message" at bounding box center [495, 277] width 603 height 32
type textarea "**********"
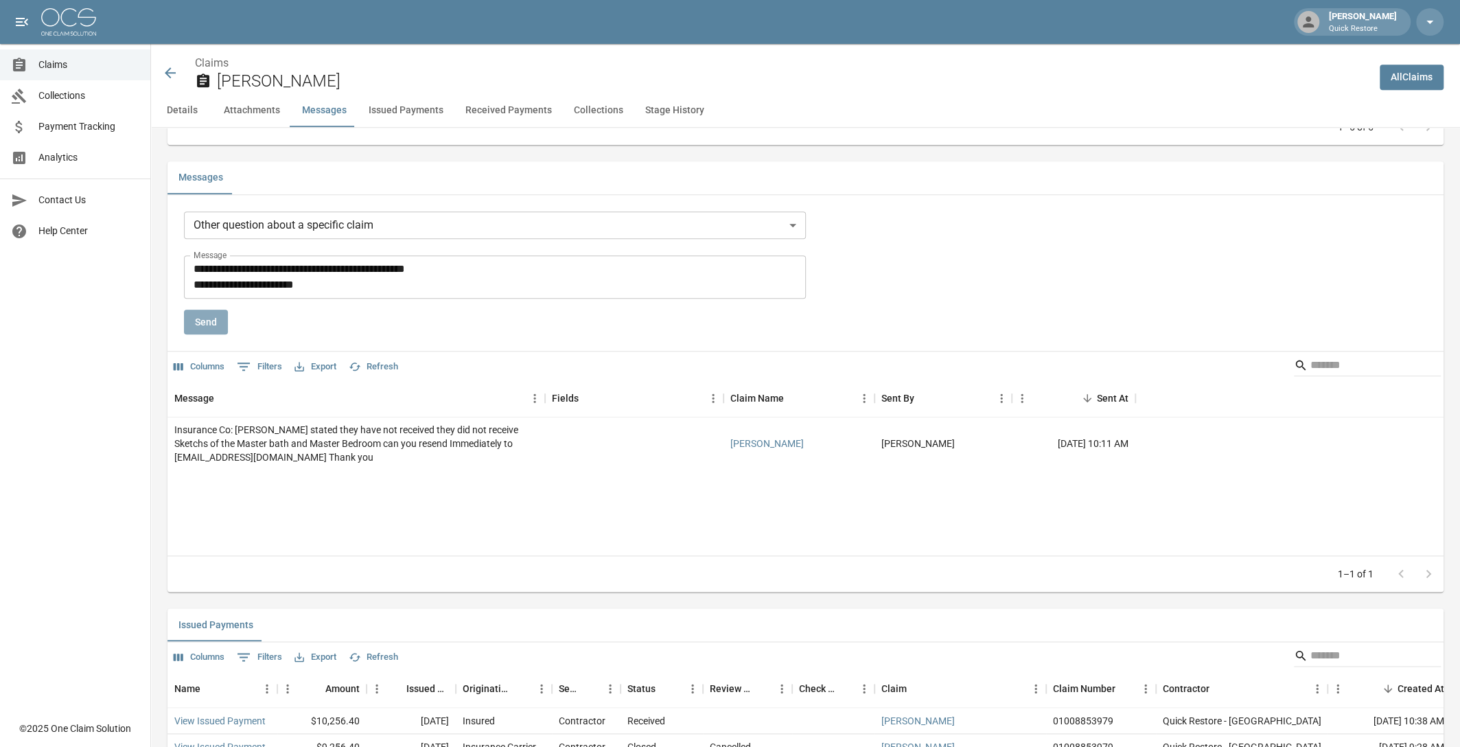
click at [200, 328] on button "Send" at bounding box center [206, 322] width 44 height 25
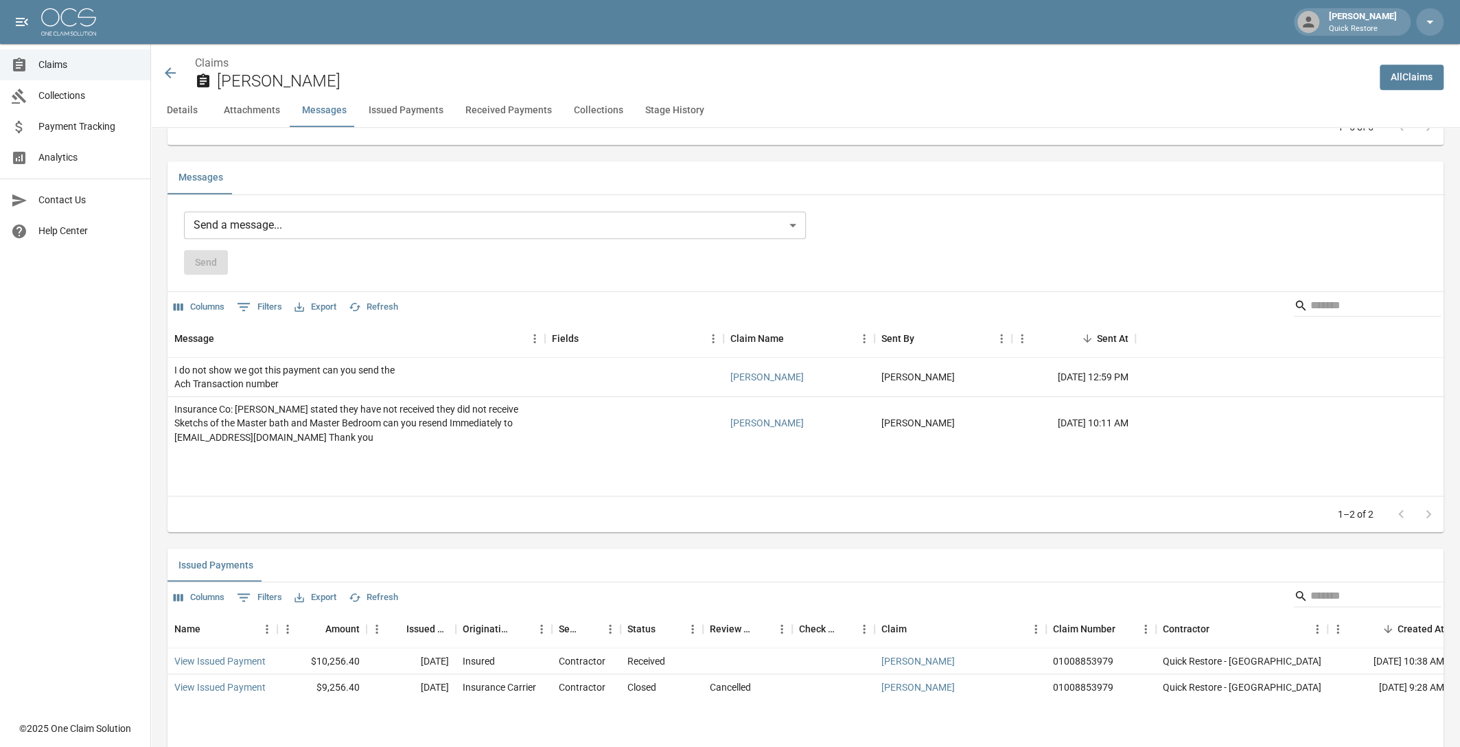
click at [167, 74] on icon at bounding box center [170, 72] width 11 height 11
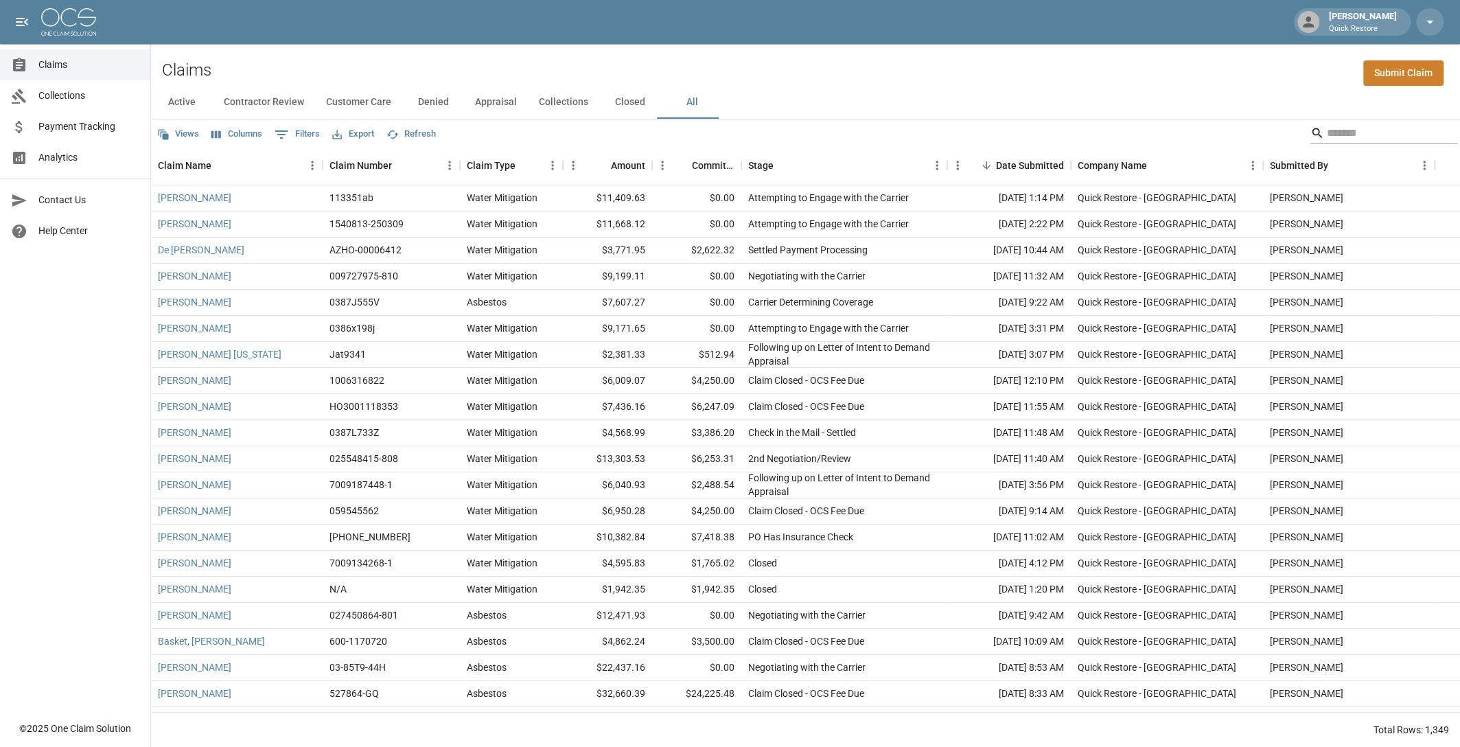
click at [1344, 130] on input "Search" at bounding box center [1382, 133] width 110 height 22
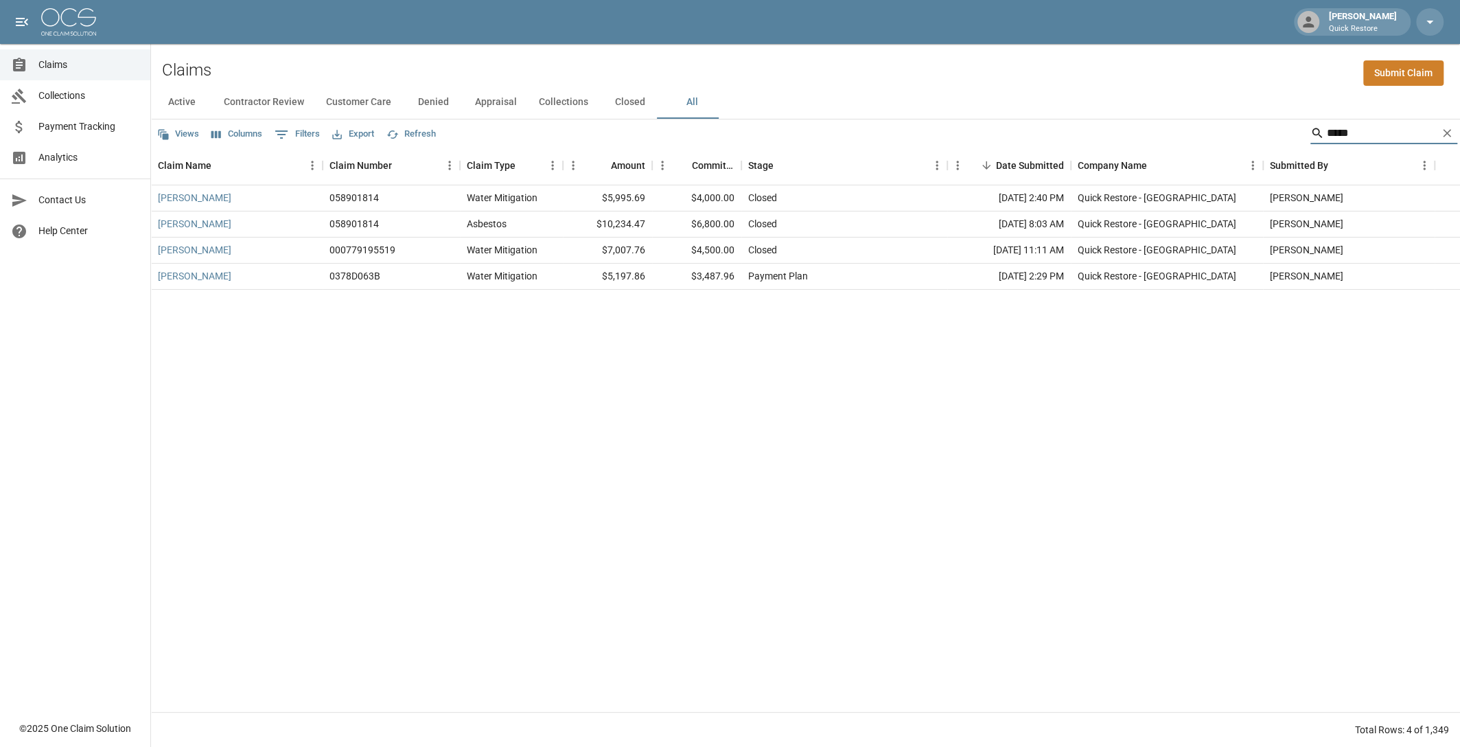
type input "*****"
